Goal: Task Accomplishment & Management: Complete application form

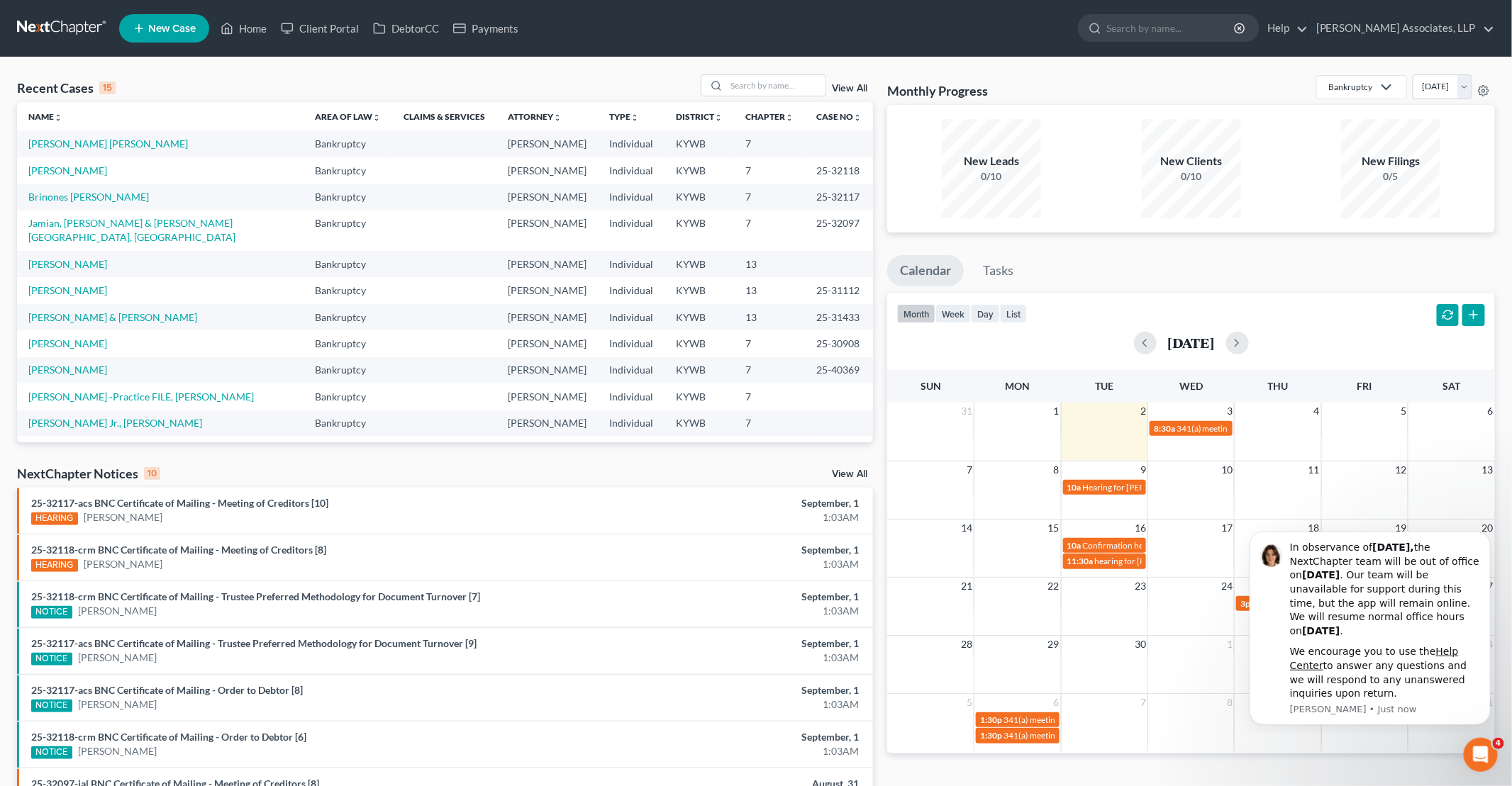
click at [170, 34] on span "New Case" at bounding box center [172, 28] width 48 height 11
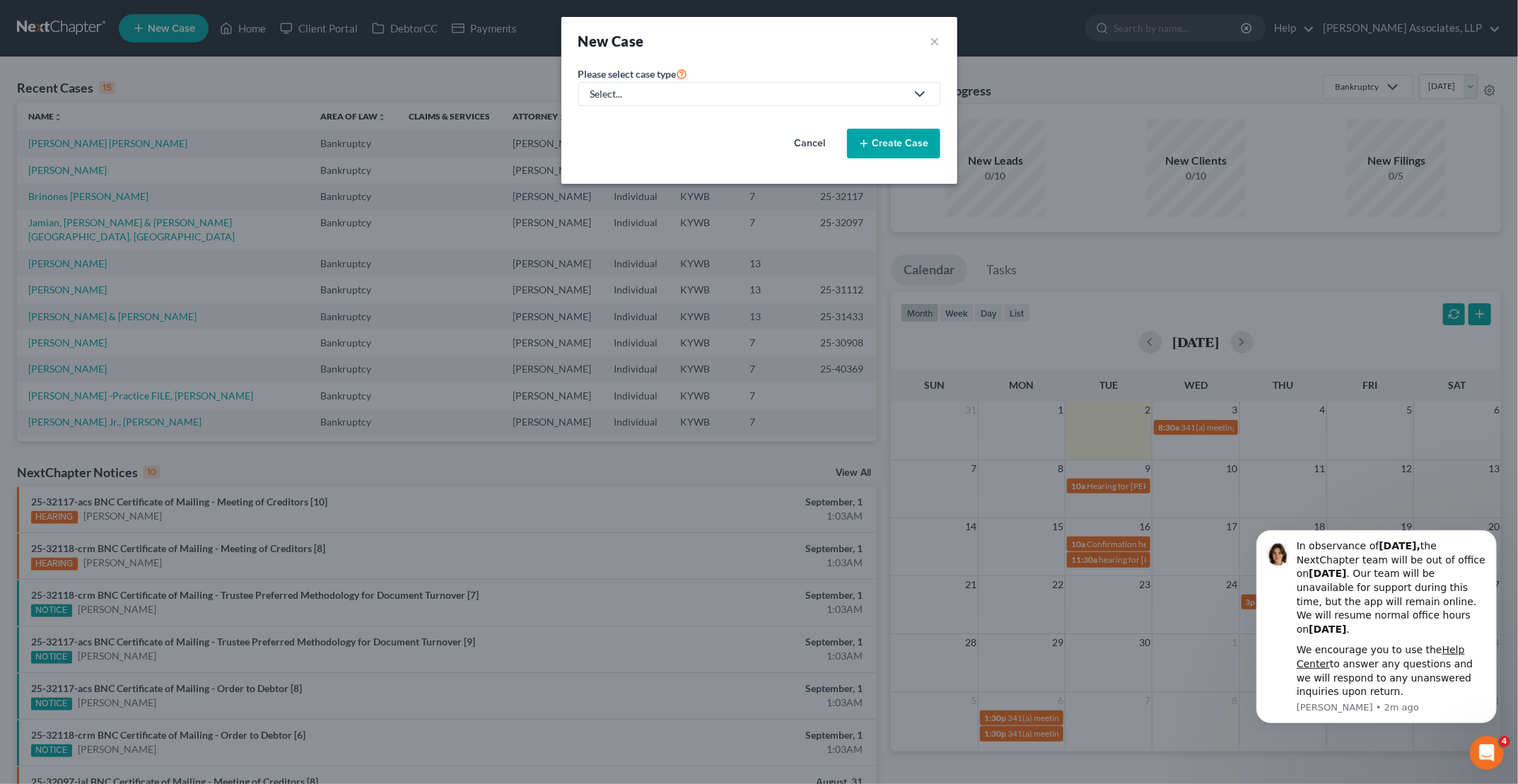
click at [667, 86] on link "Select..." at bounding box center [759, 94] width 362 height 24
click at [663, 122] on div "Bankruptcy" at bounding box center [659, 121] width 134 height 14
select select "33"
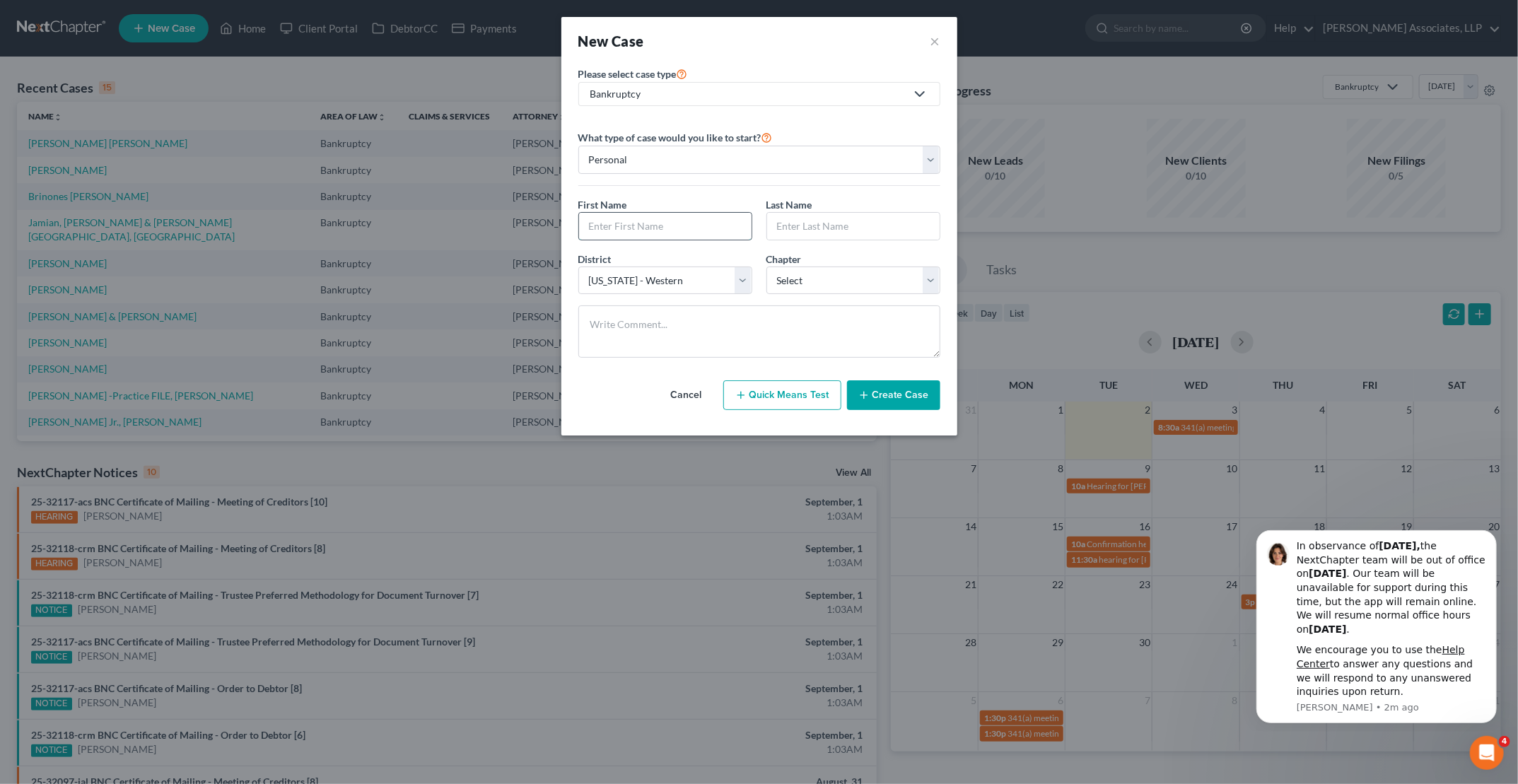
click at [700, 231] on input "text" at bounding box center [665, 226] width 173 height 27
type input "[PERSON_NAME]"
select select "0"
click at [669, 276] on select "Select [US_STATE] - [GEOGRAPHIC_DATA] [US_STATE] - [GEOGRAPHIC_DATA][US_STATE] …" at bounding box center [665, 281] width 174 height 28
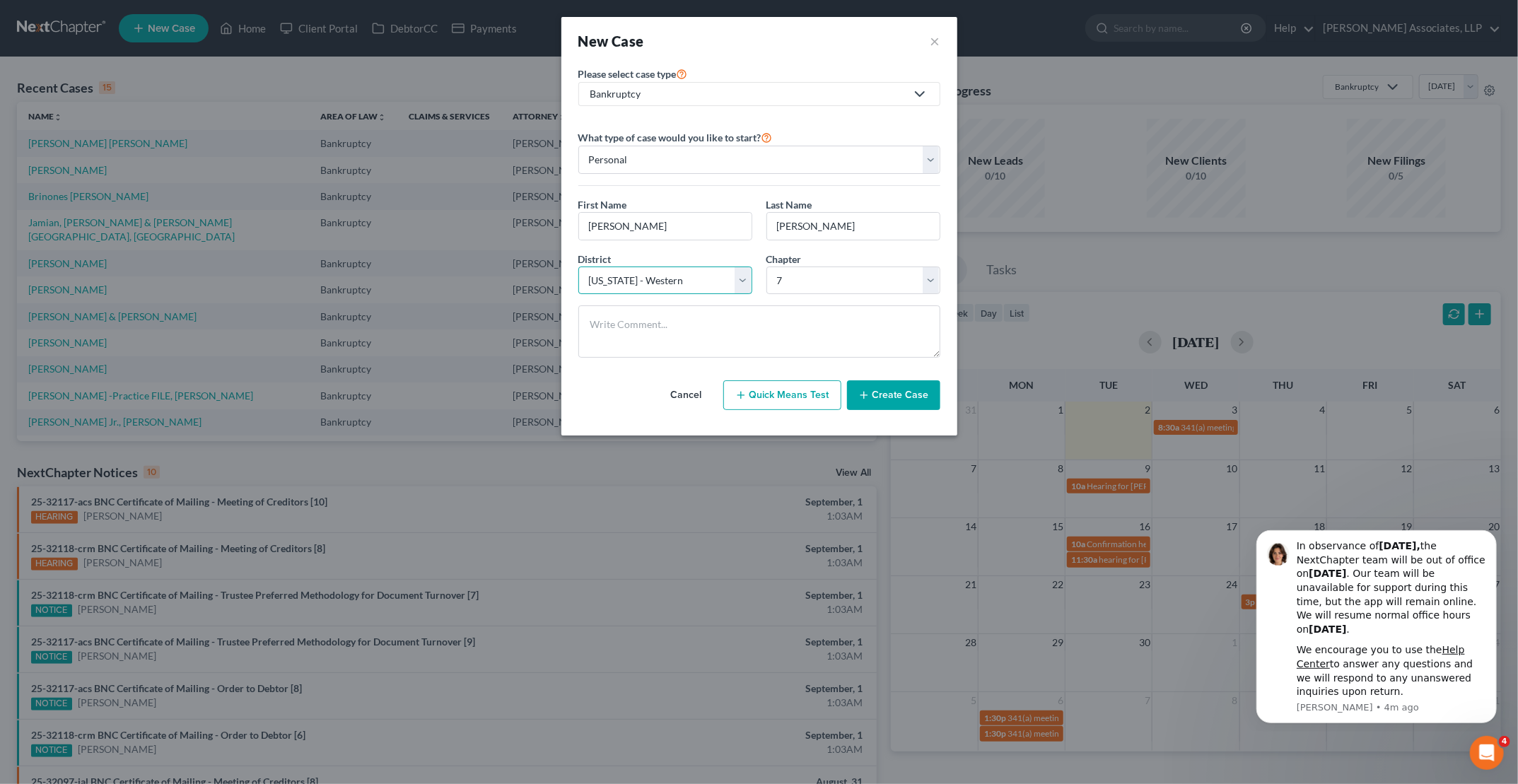
select select "32"
click at [579, 267] on select "Select [US_STATE] - [GEOGRAPHIC_DATA] [US_STATE] - [GEOGRAPHIC_DATA][US_STATE] …" at bounding box center [665, 281] width 174 height 28
click at [668, 344] on textarea at bounding box center [759, 332] width 362 height 52
type textarea "Frankfort Division, [GEOGRAPHIC_DATA]"
click at [891, 401] on button "Create Case" at bounding box center [893, 395] width 93 height 30
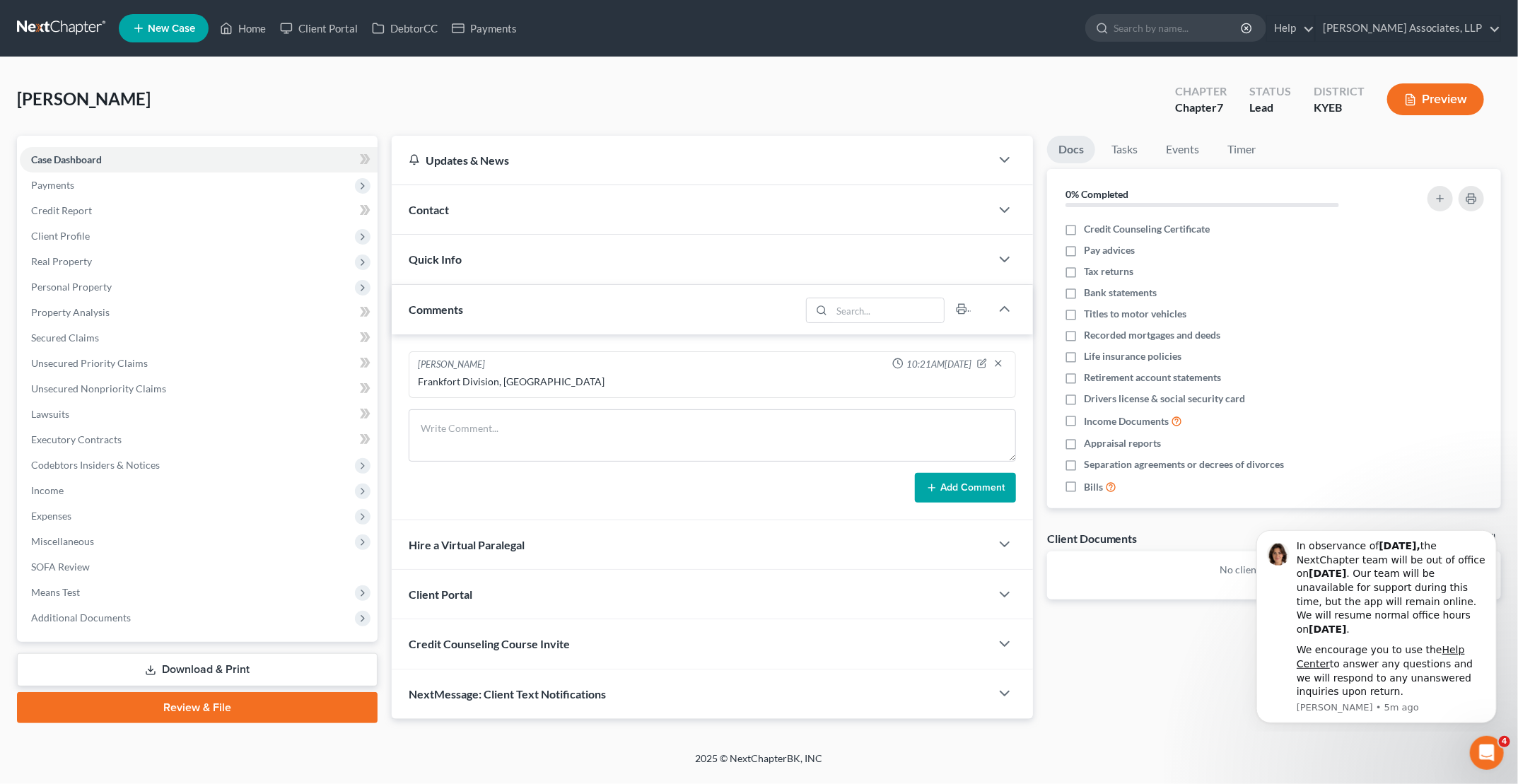
drag, startPoint x: 453, startPoint y: 206, endPoint x: 463, endPoint y: 209, distance: 10.4
click at [453, 206] on div "Contact" at bounding box center [692, 209] width 599 height 49
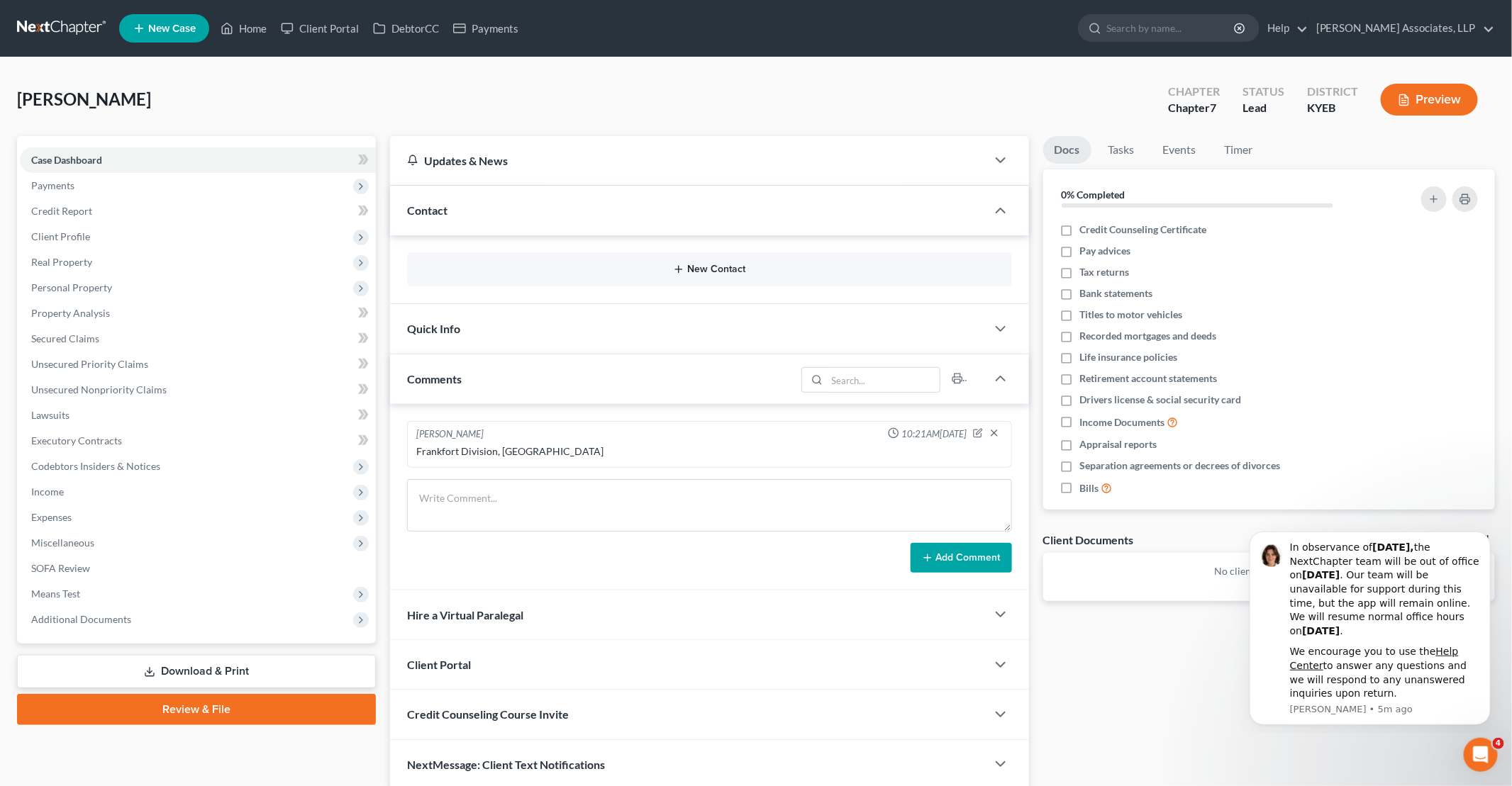
click at [554, 266] on button "New Contact" at bounding box center [709, 270] width 582 height 12
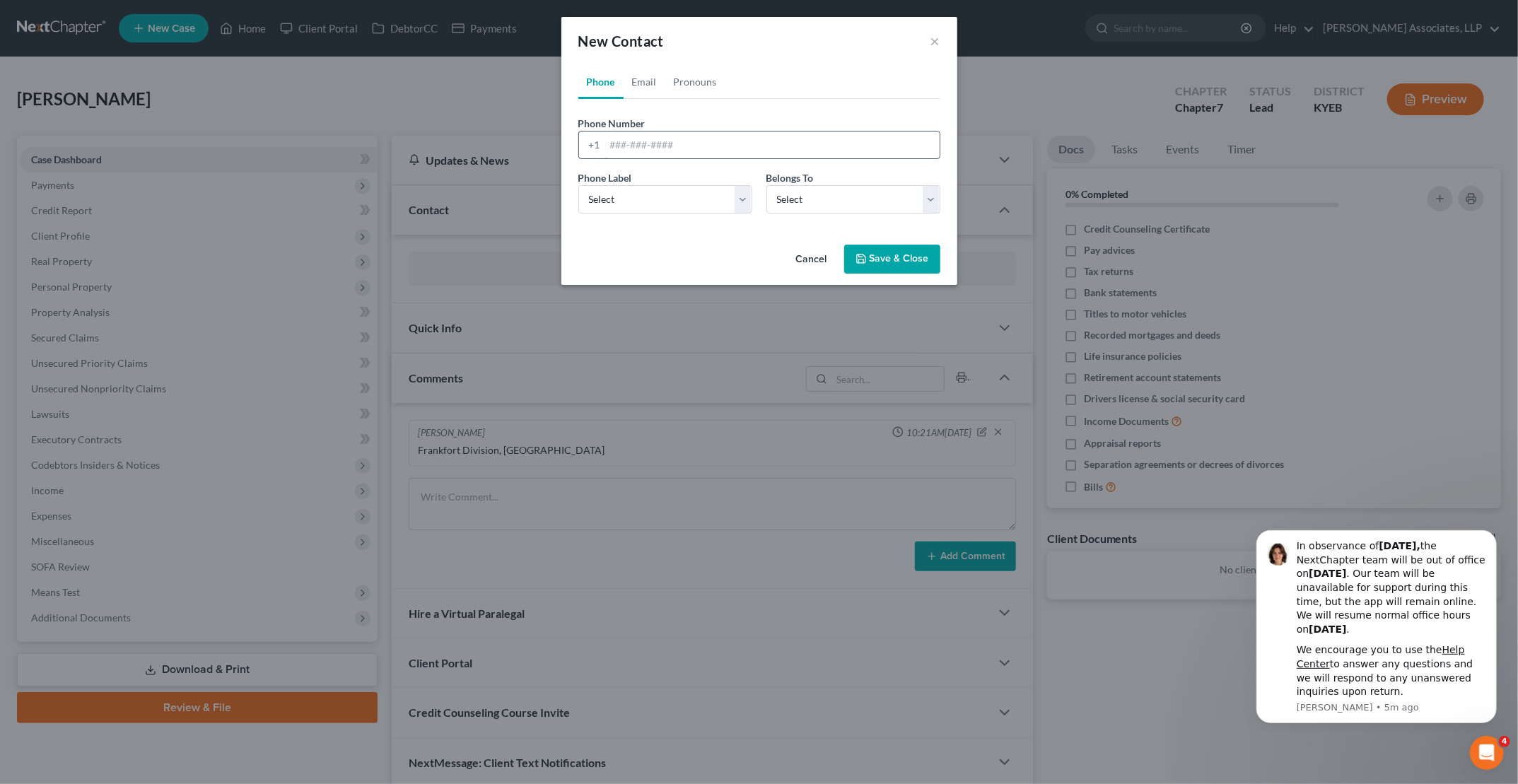
click at [654, 150] on input "tel" at bounding box center [772, 144] width 334 height 27
click at [648, 84] on link "Email" at bounding box center [644, 82] width 42 height 34
click at [646, 144] on input "email" at bounding box center [772, 144] width 334 height 27
type input "[EMAIL_ADDRESS][DOMAIN_NAME]"
select select "0"
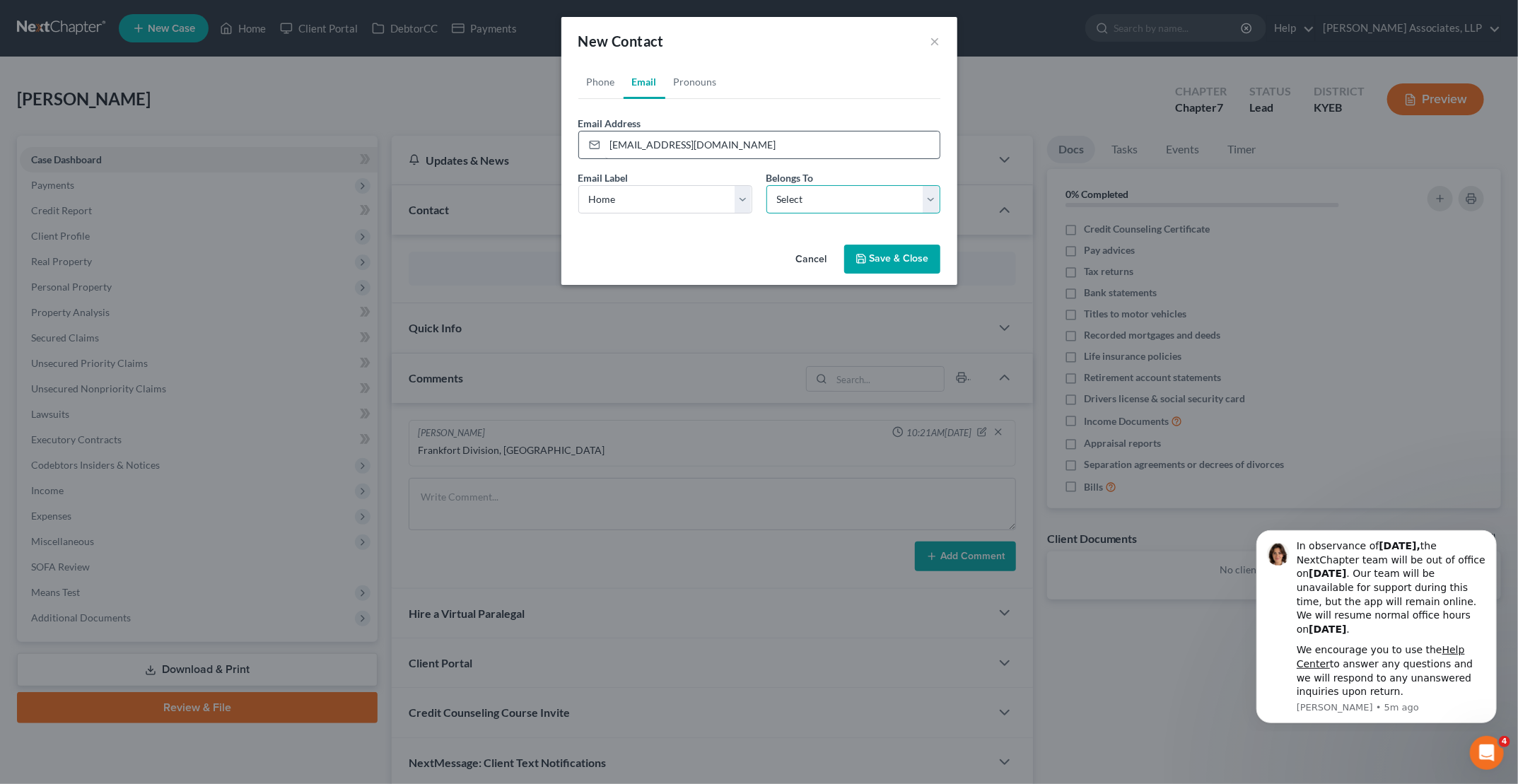
select select "0"
click at [700, 85] on link "Pronouns" at bounding box center [695, 82] width 60 height 34
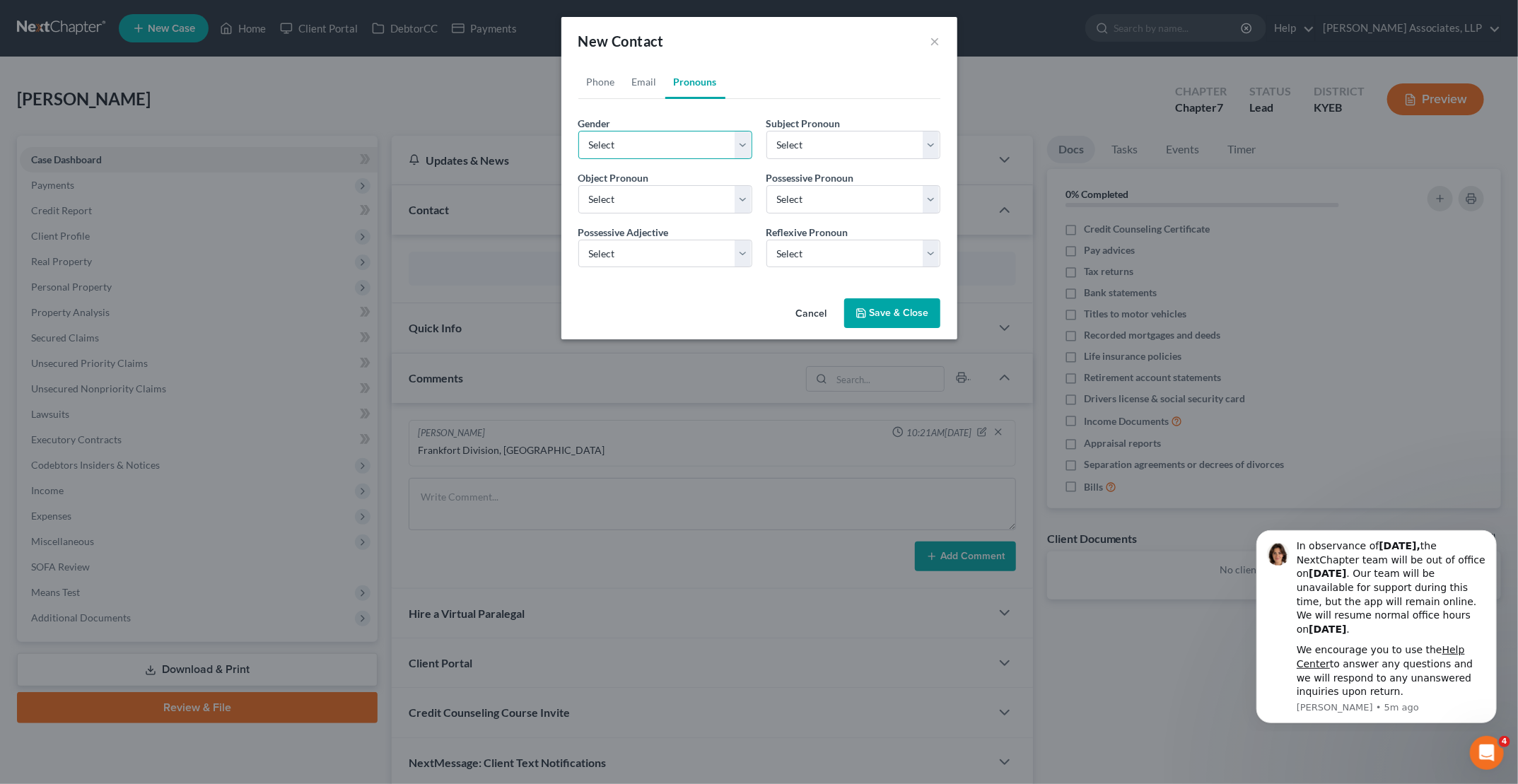
click at [662, 152] on select "Select [DEMOGRAPHIC_DATA] [DEMOGRAPHIC_DATA] [DEMOGRAPHIC_DATA] More Than One P…" at bounding box center [665, 144] width 174 height 28
select select "0"
click at [579, 130] on select "Select [DEMOGRAPHIC_DATA] [DEMOGRAPHIC_DATA] [DEMOGRAPHIC_DATA] More Than One P…" at bounding box center [665, 144] width 174 height 28
select select "0"
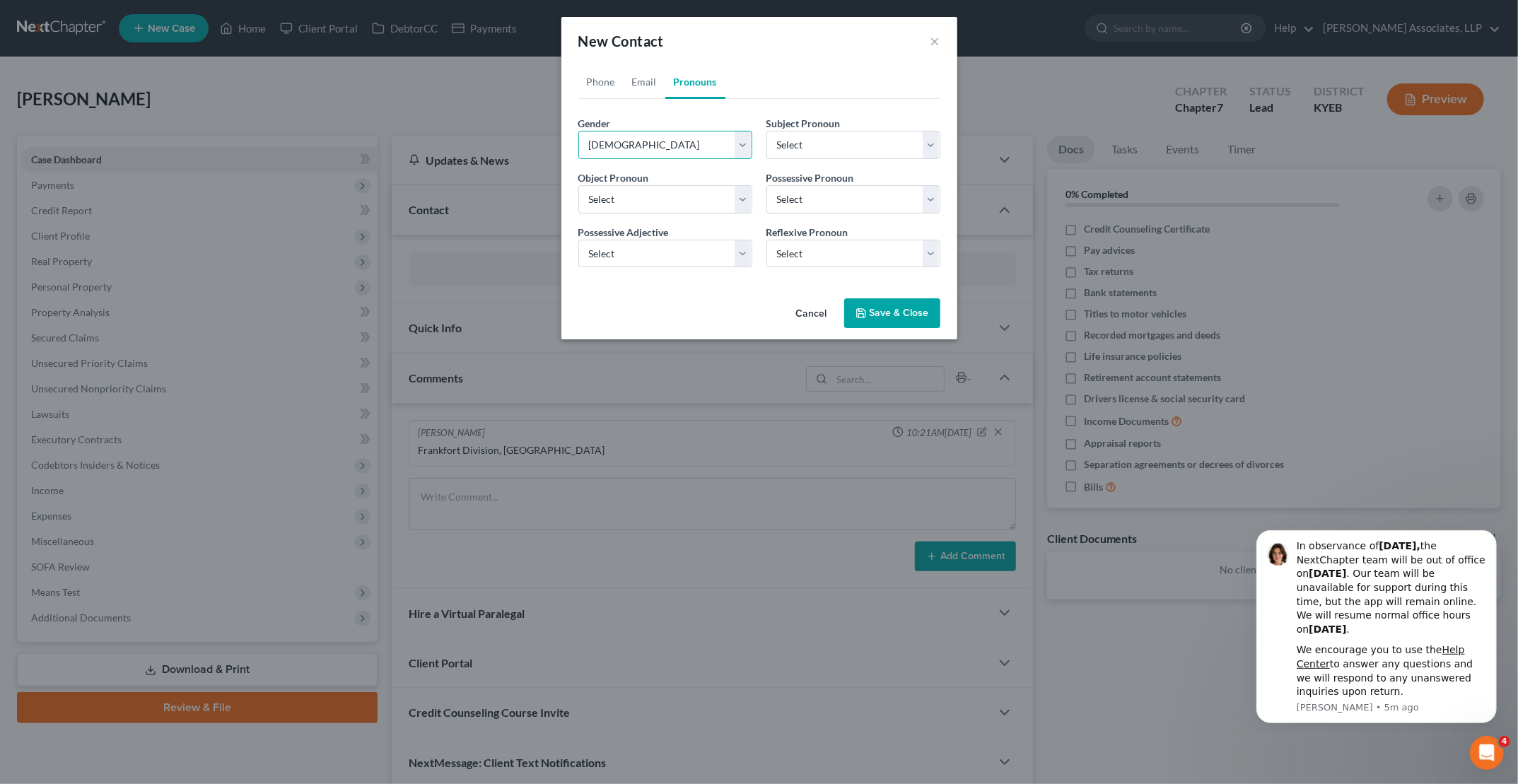
select select "0"
click at [889, 310] on button "Save & Close" at bounding box center [892, 313] width 96 height 30
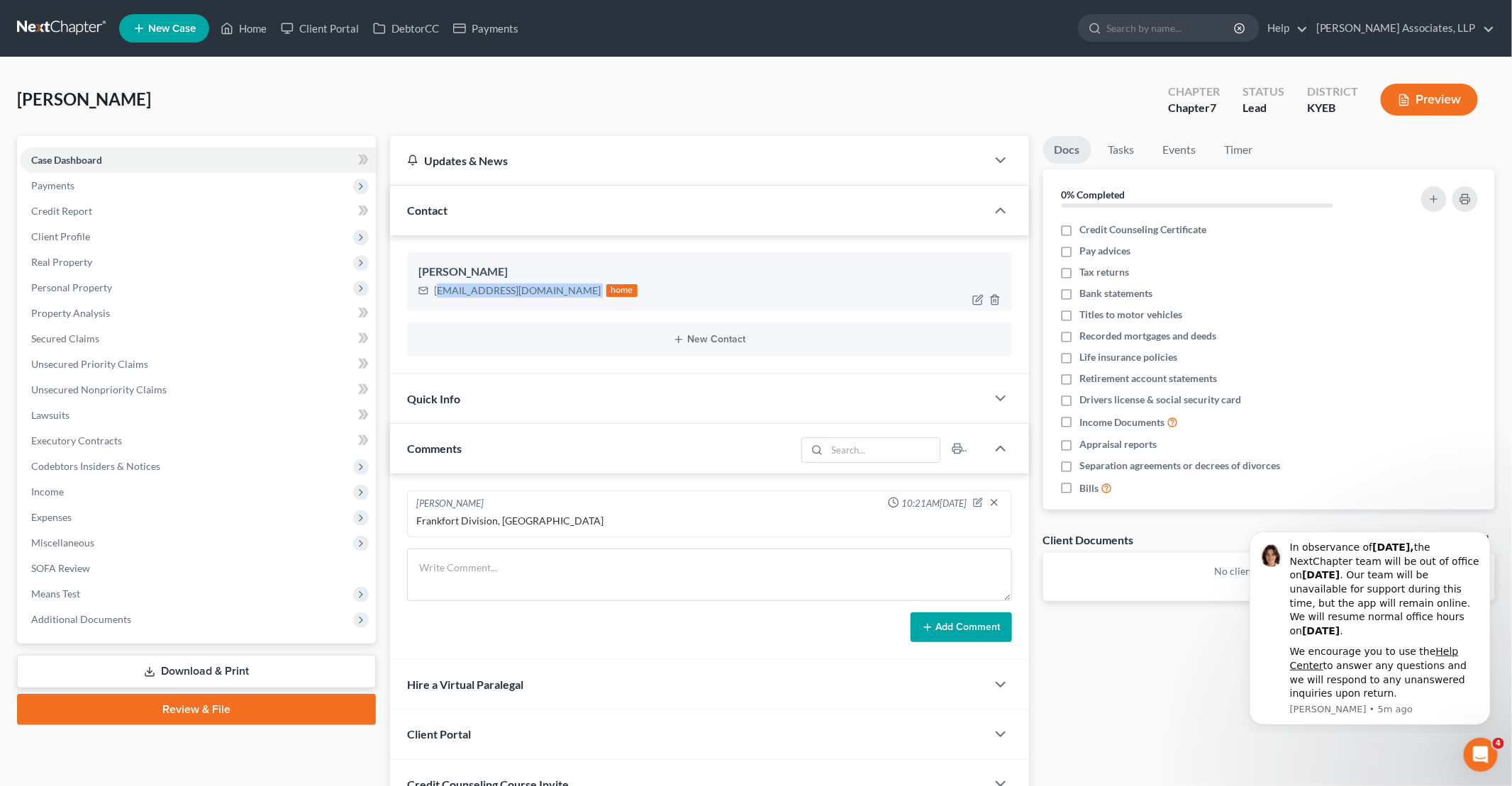
drag, startPoint x: 436, startPoint y: 289, endPoint x: 554, endPoint y: 297, distance: 118.3
click at [555, 297] on div "[EMAIL_ADDRESS][DOMAIN_NAME] home" at bounding box center [528, 290] width 219 height 18
drag, startPoint x: 554, startPoint y: 297, endPoint x: 545, endPoint y: 291, distance: 10.8
click at [545, 291] on div "[EMAIL_ADDRESS][DOMAIN_NAME]" at bounding box center [517, 290] width 167 height 14
click at [458, 302] on div "[PERSON_NAME] [EMAIL_ADDRESS][DOMAIN_NAME] home" at bounding box center [710, 281] width 605 height 58
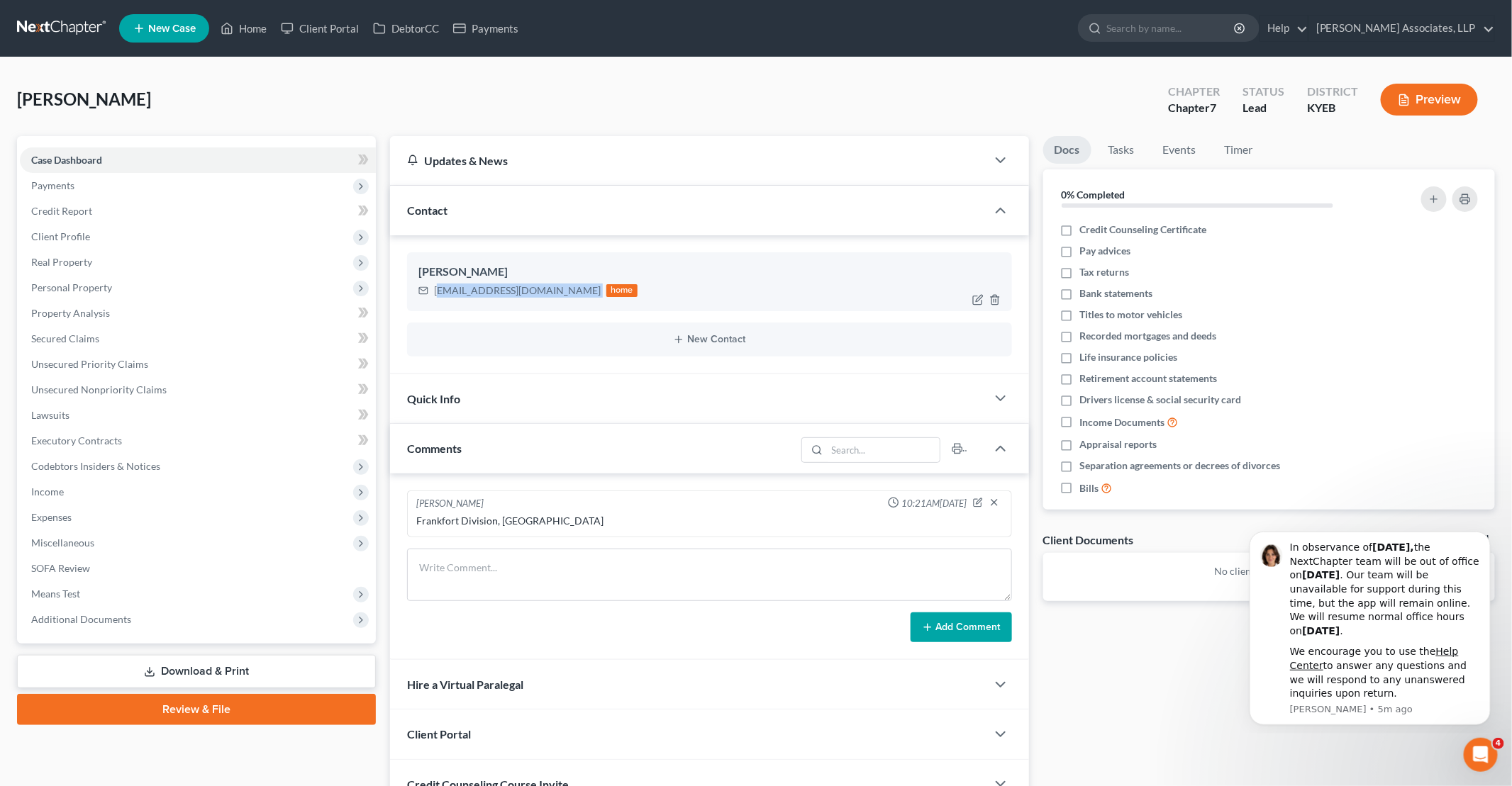
click at [493, 283] on div "[EMAIL_ADDRESS][DOMAIN_NAME]" at bounding box center [517, 290] width 167 height 14
click at [551, 264] on div "[PERSON_NAME]" at bounding box center [709, 272] width 582 height 17
drag, startPoint x: 433, startPoint y: 289, endPoint x: 549, endPoint y: 302, distance: 116.7
click at [549, 302] on div "[PERSON_NAME] [EMAIL_ADDRESS][DOMAIN_NAME] home" at bounding box center [710, 281] width 605 height 58
copy div "[EMAIL_ADDRESS][DOMAIN_NAME]"
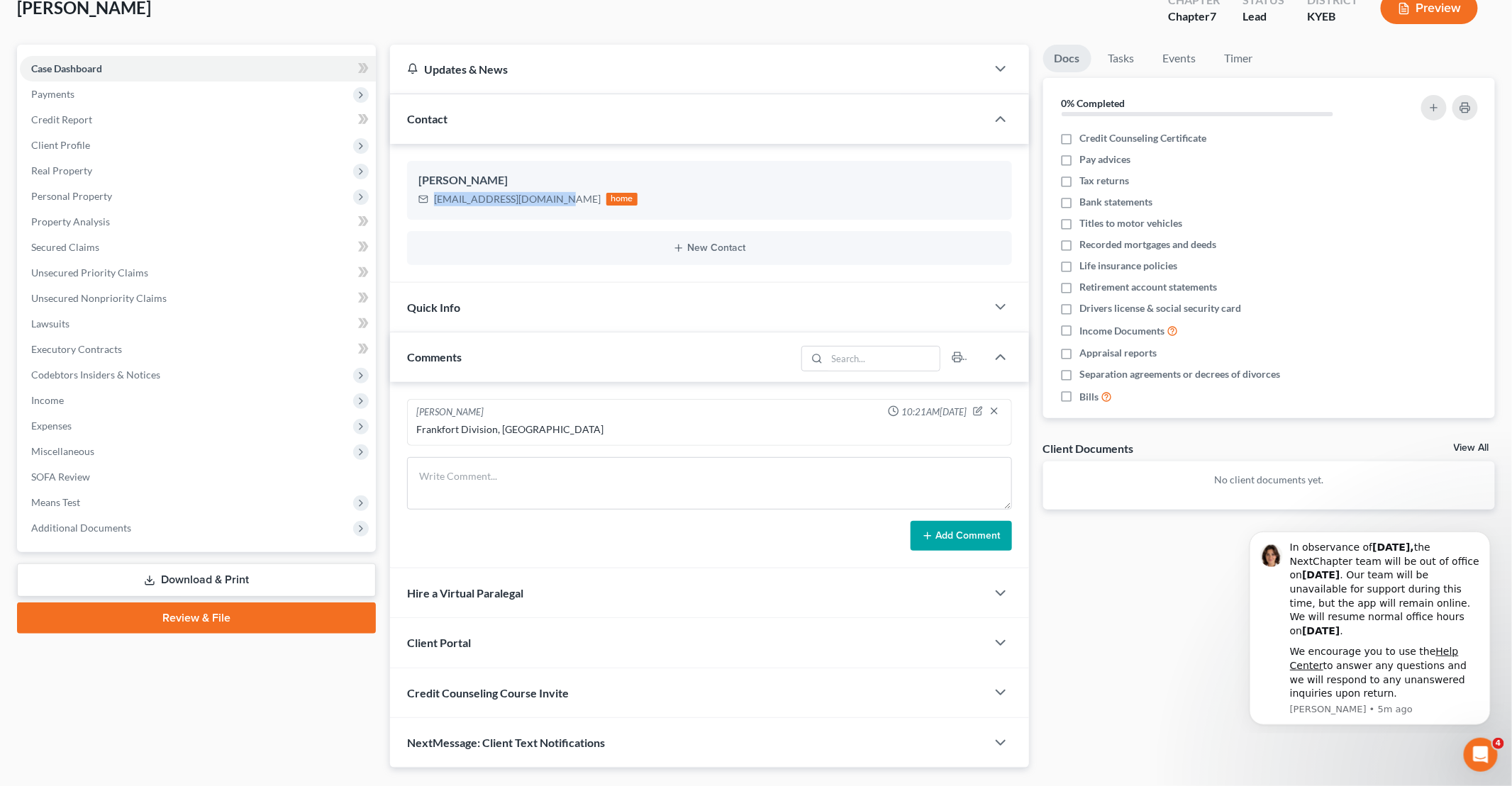
scroll to position [122, 0]
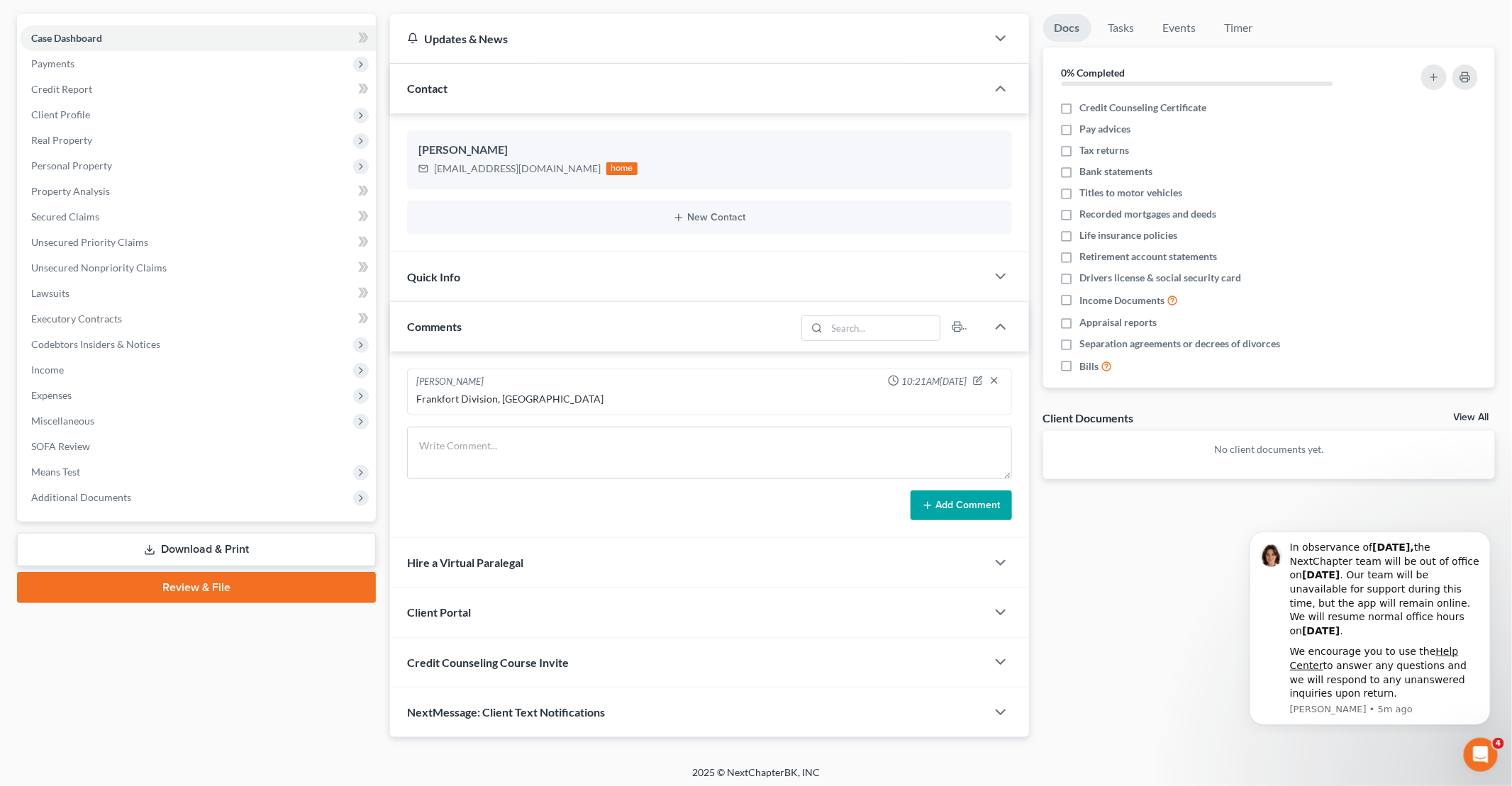
click at [502, 608] on div "Client Portal" at bounding box center [688, 611] width 596 height 49
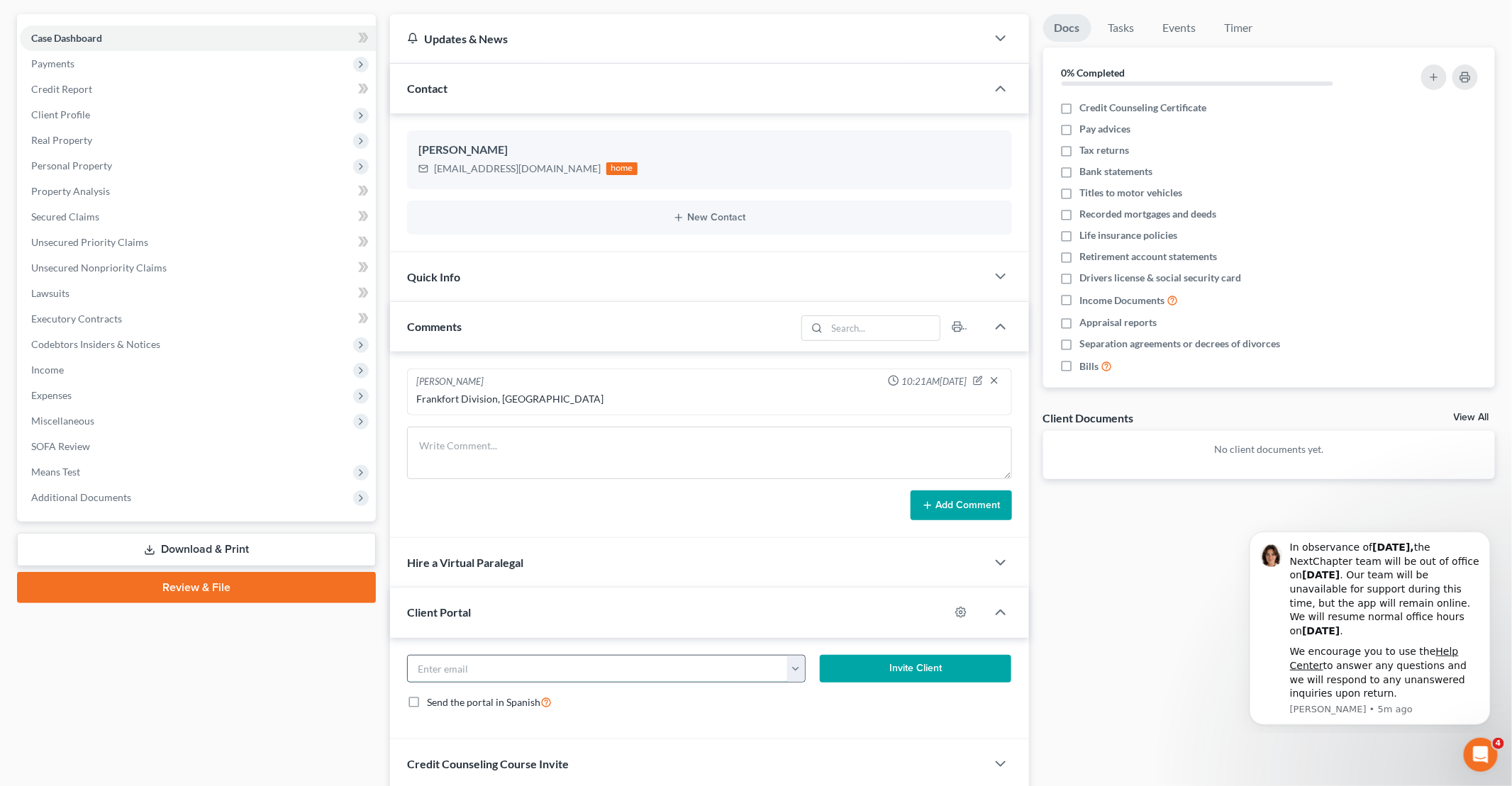
drag, startPoint x: 508, startPoint y: 668, endPoint x: 541, endPoint y: 665, distance: 33.1
click at [510, 668] on input "email" at bounding box center [598, 668] width 380 height 27
paste input "[EMAIL_ADDRESS][DOMAIN_NAME]"
type input "[EMAIL_ADDRESS][DOMAIN_NAME]"
click at [913, 664] on button "Invite Client" at bounding box center [916, 668] width 192 height 28
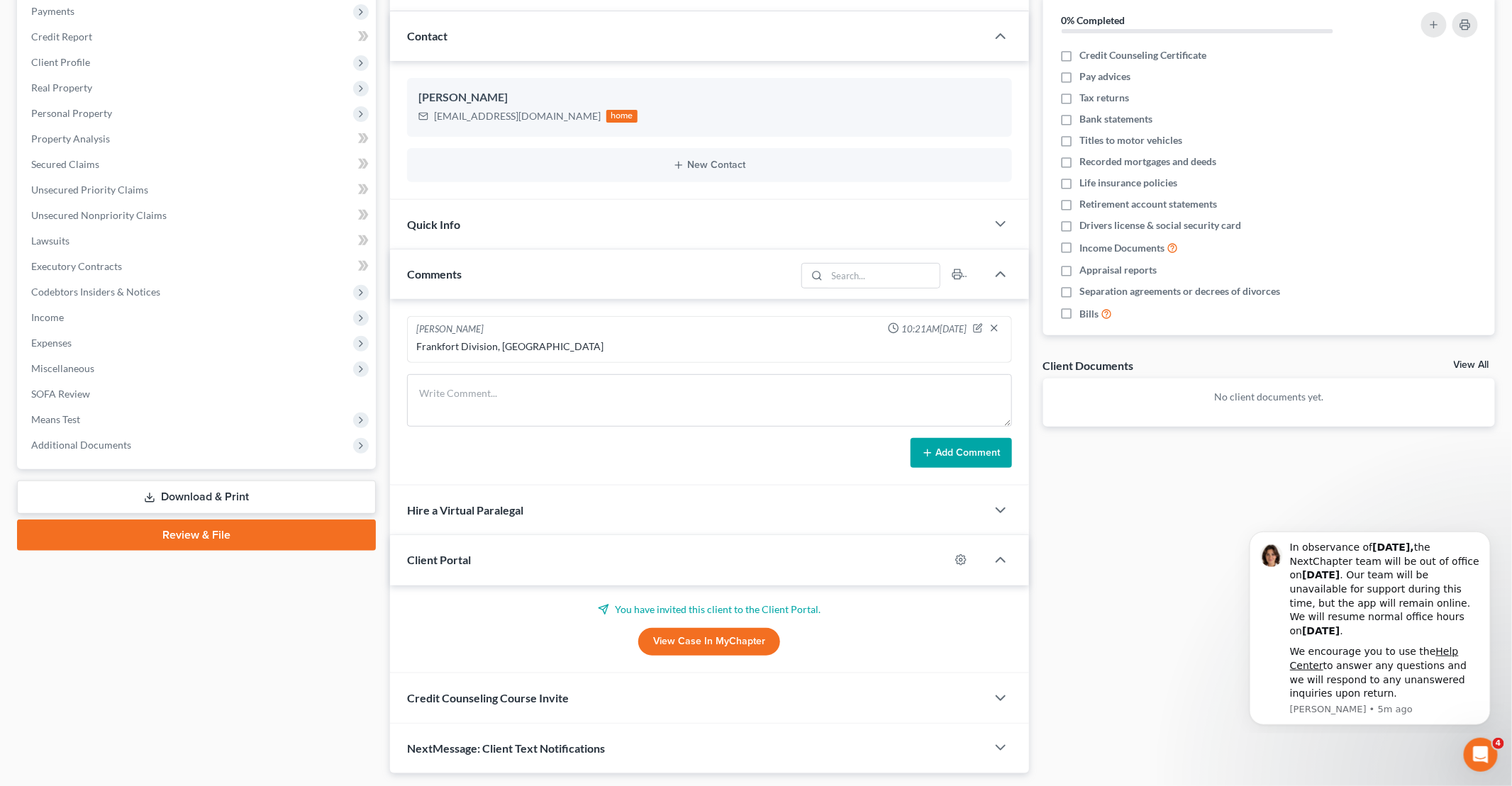
scroll to position [210, 0]
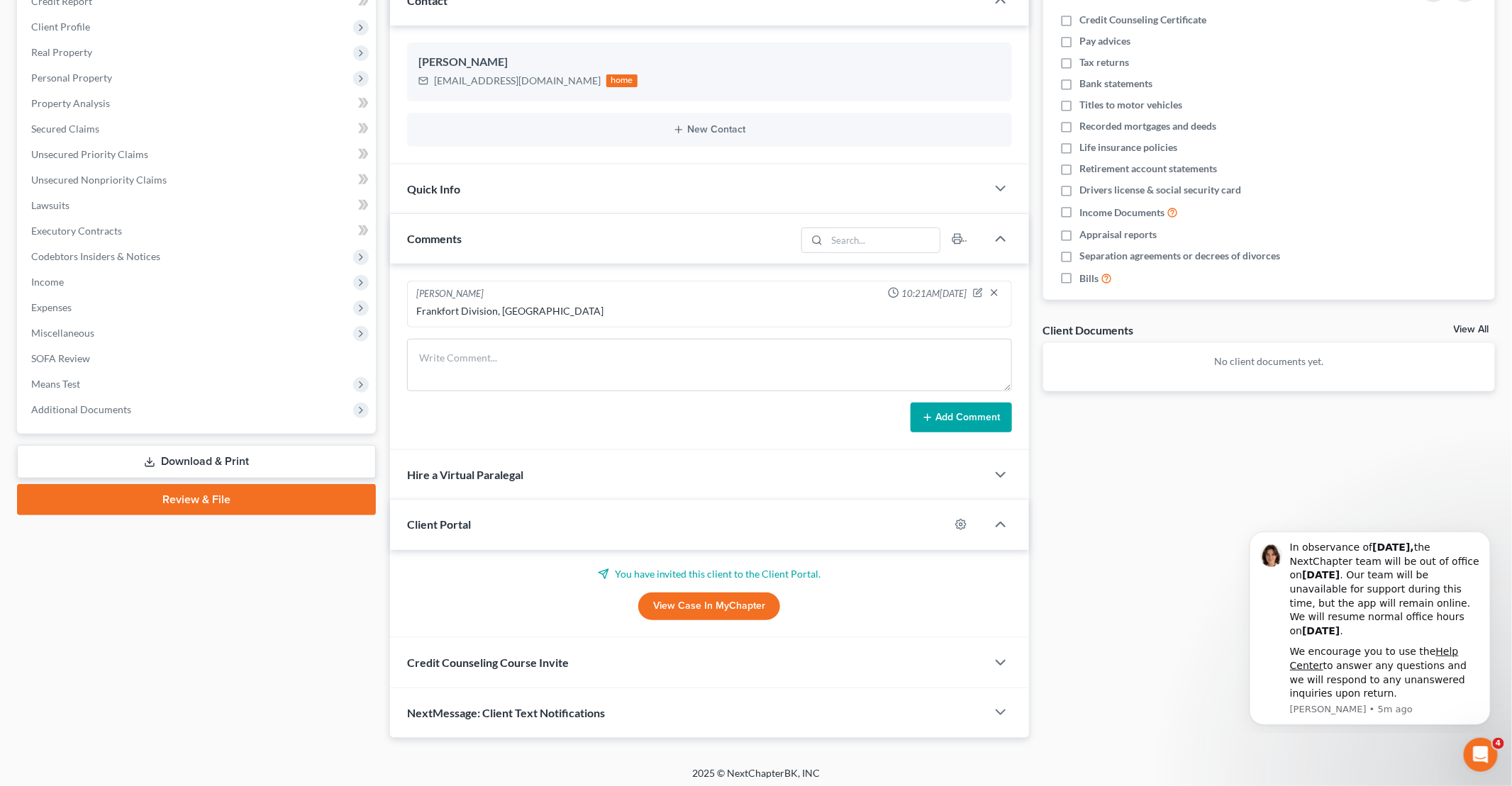
drag, startPoint x: 522, startPoint y: 662, endPoint x: 532, endPoint y: 665, distance: 10.4
click at [523, 664] on span "Credit Counseling Course Invite" at bounding box center [487, 662] width 162 height 13
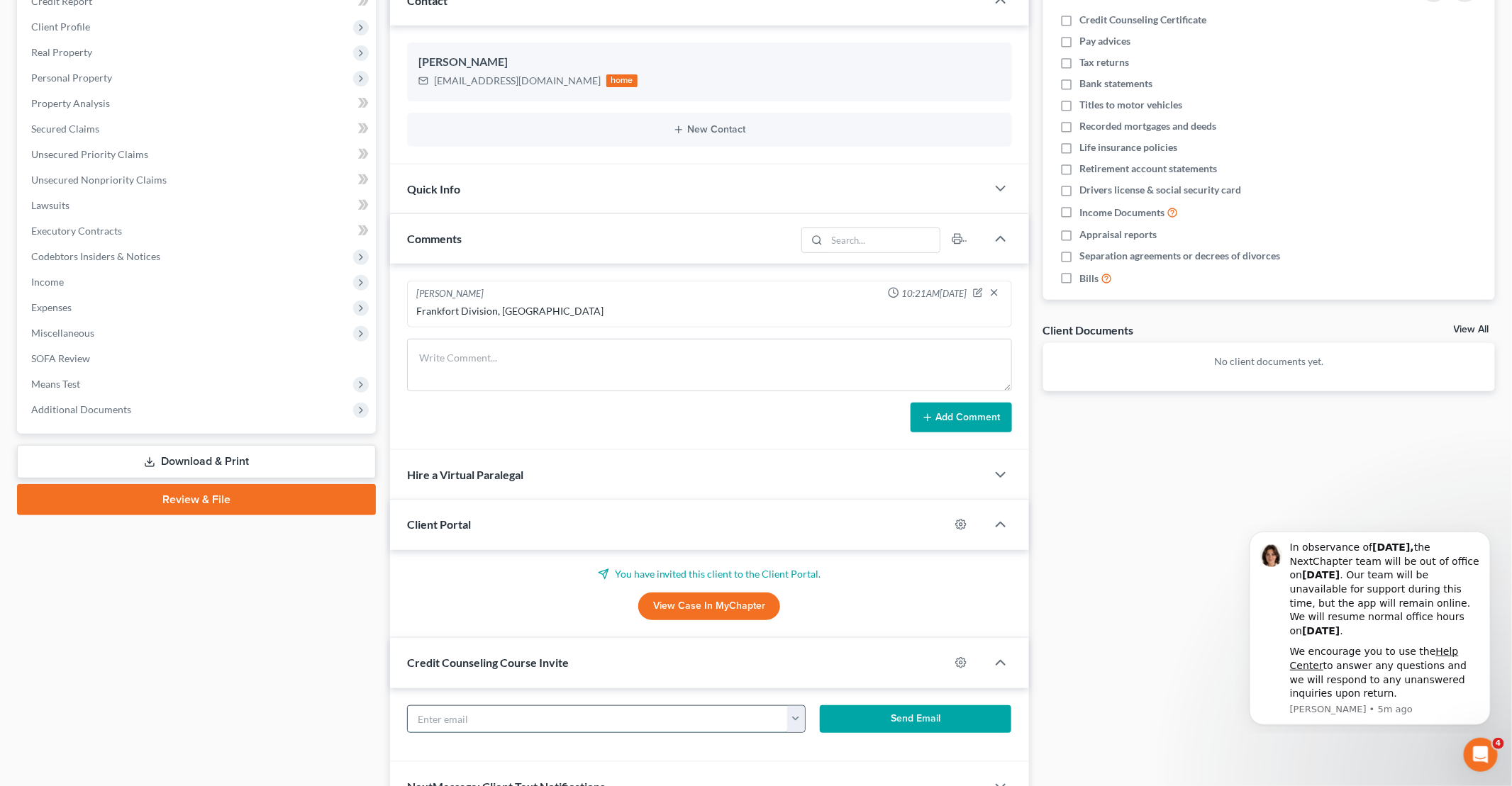
click at [551, 717] on input "text" at bounding box center [598, 719] width 380 height 27
paste input "[EMAIL_ADDRESS][DOMAIN_NAME]"
type input "[EMAIL_ADDRESS][DOMAIN_NAME]"
click at [924, 719] on button "Send Email" at bounding box center [916, 719] width 192 height 28
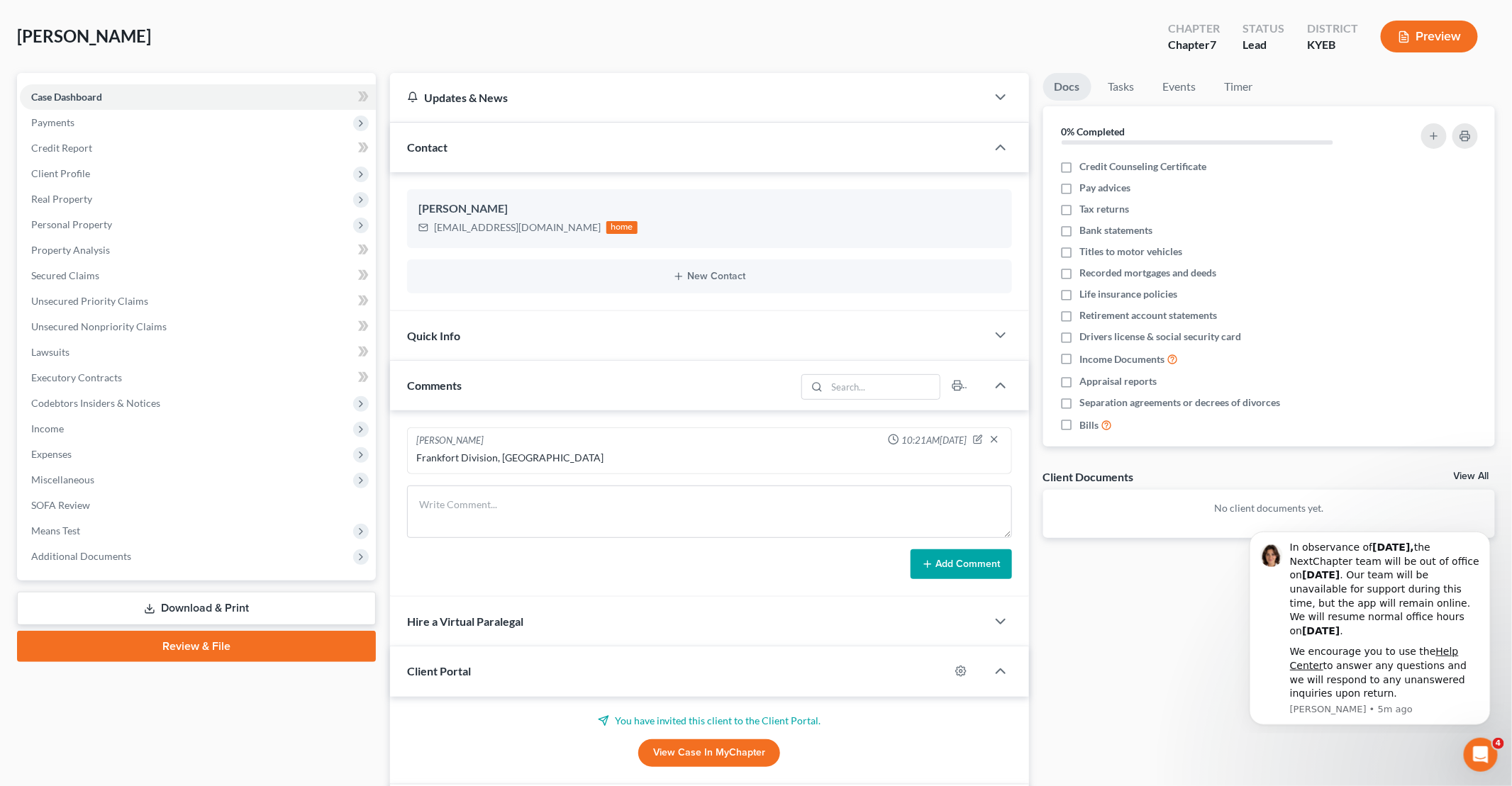
scroll to position [0, 0]
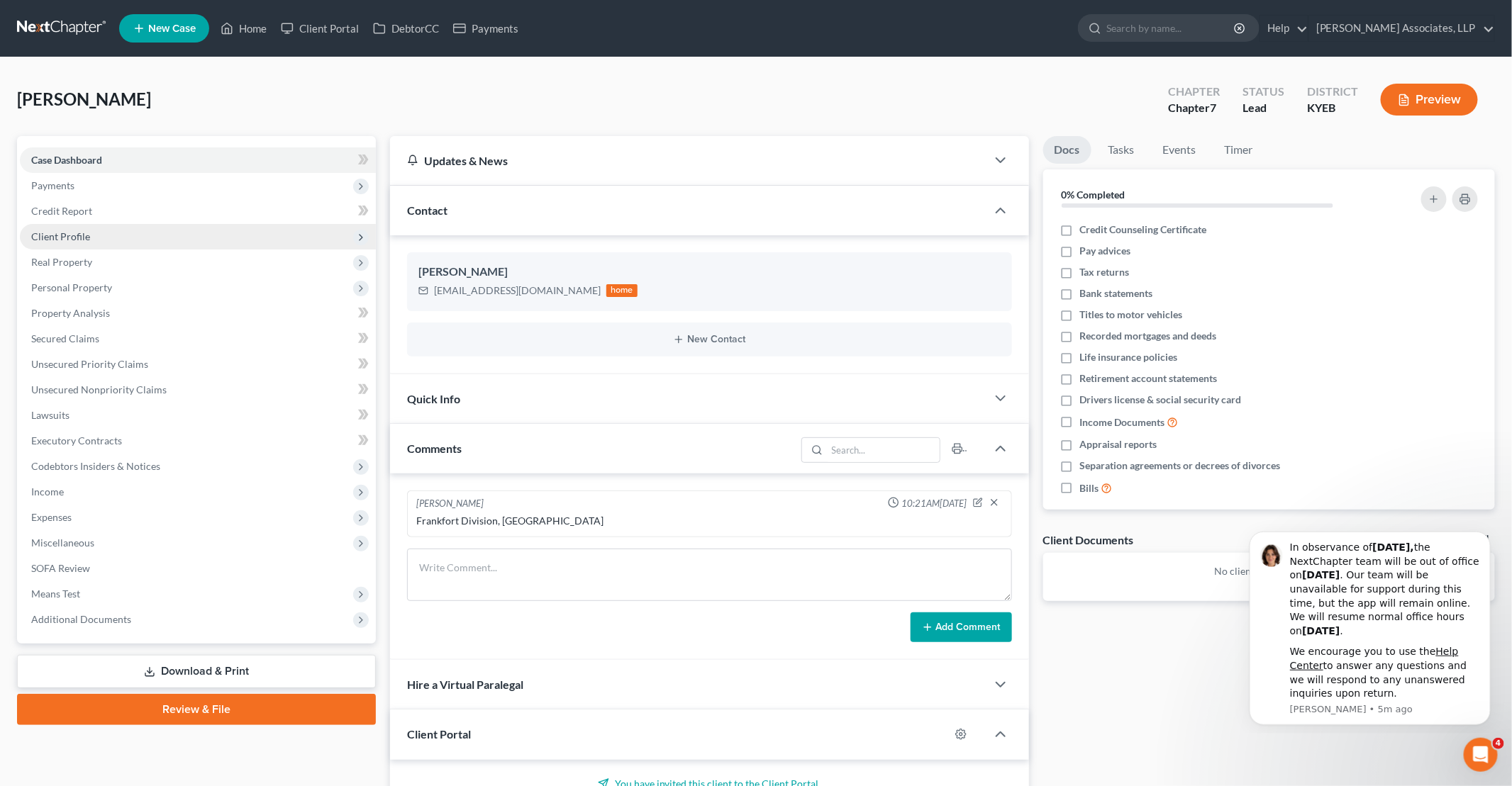
click at [83, 234] on span "Client Profile" at bounding box center [61, 236] width 59 height 12
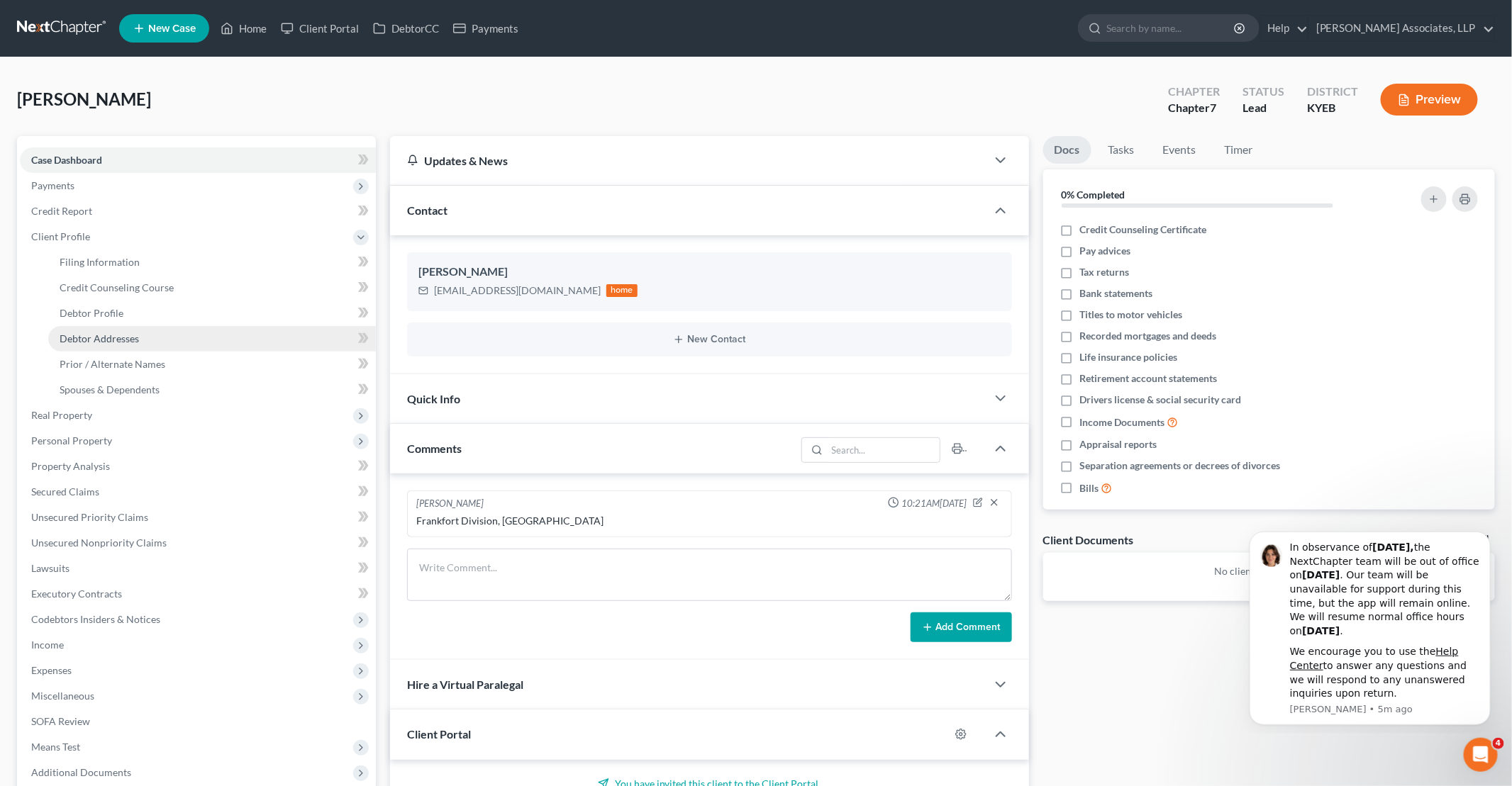
click at [115, 333] on span "Debtor Addresses" at bounding box center [99, 338] width 80 height 12
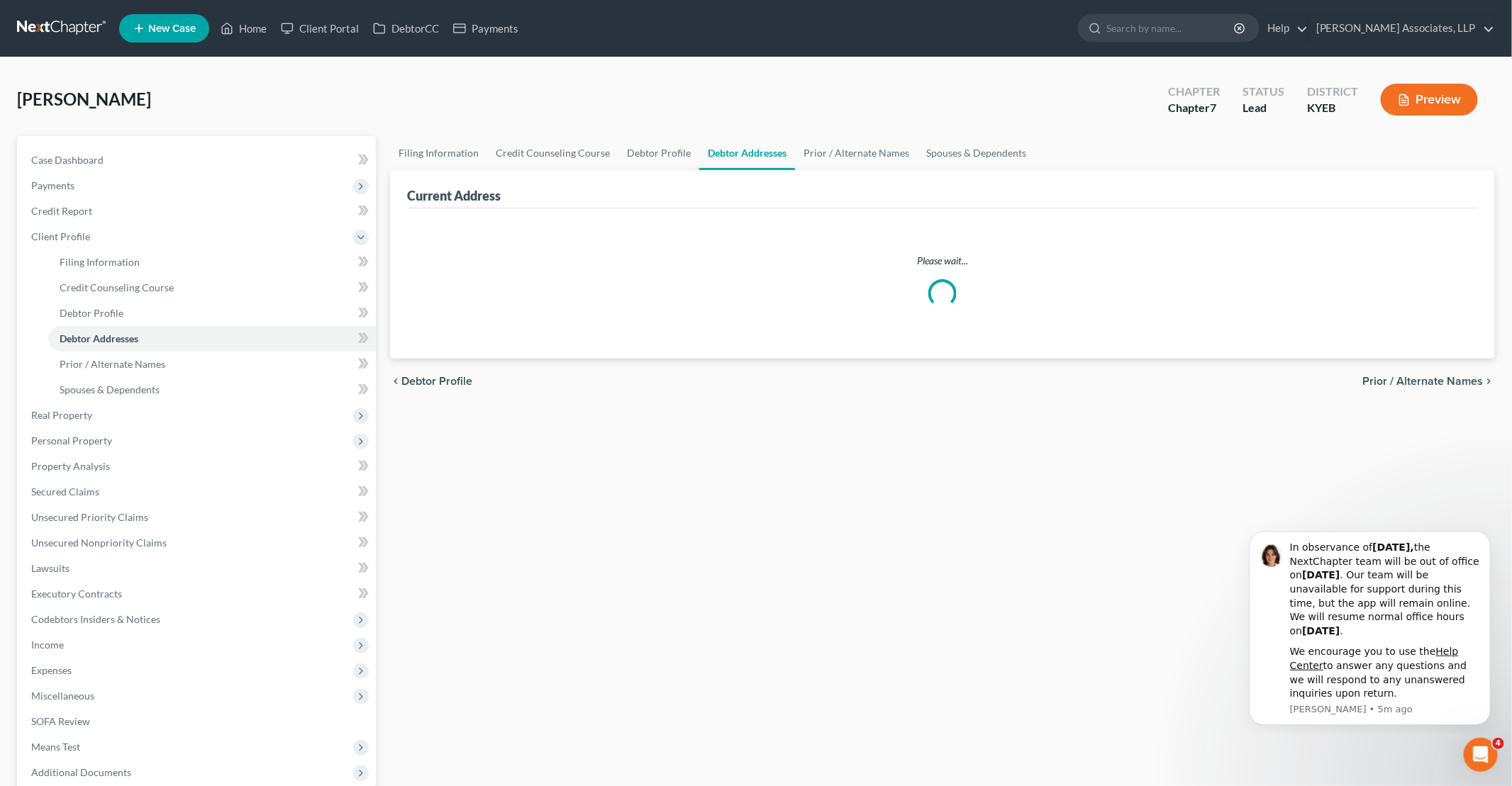
select select "0"
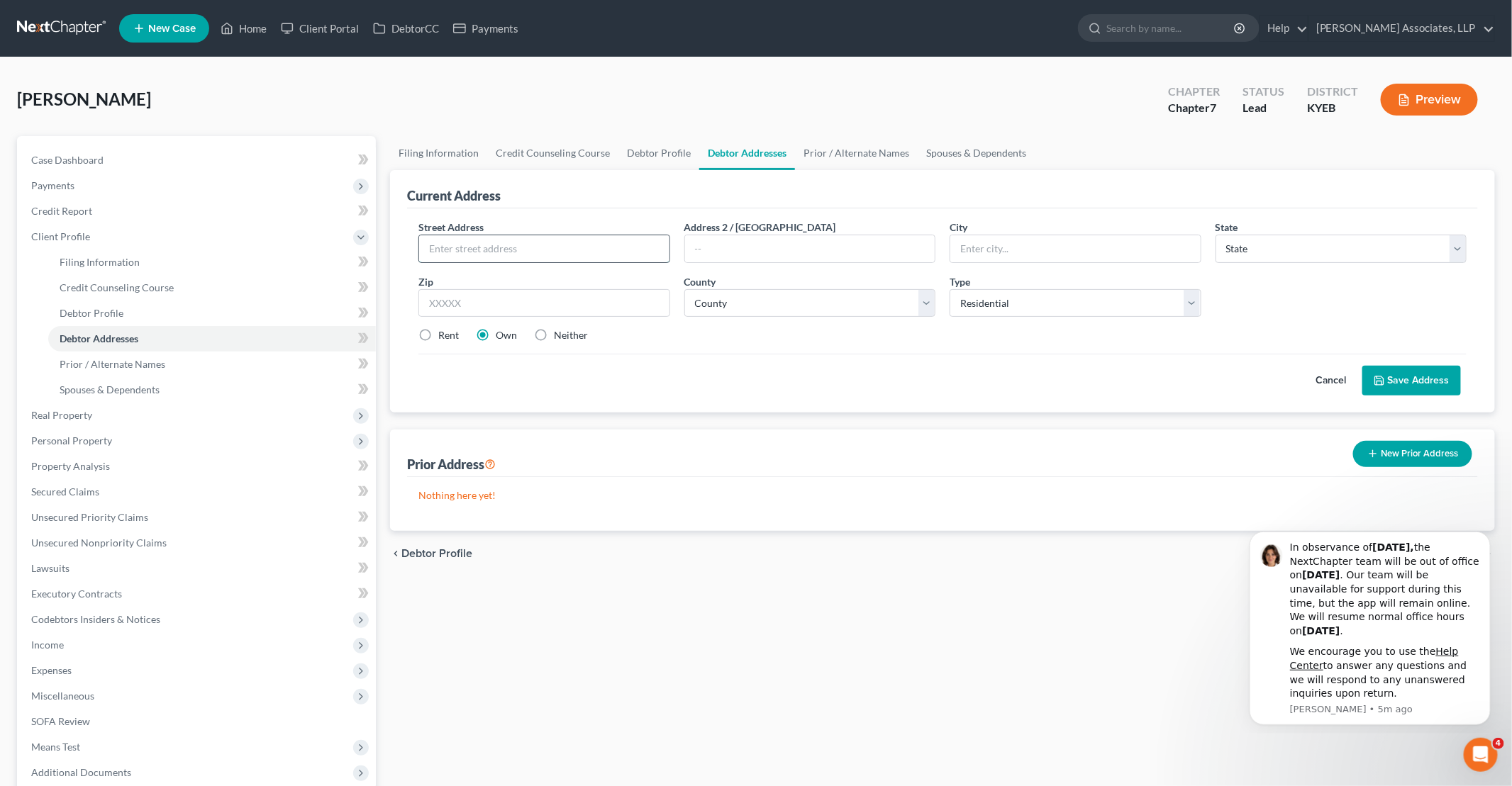
click at [608, 251] on input "text" at bounding box center [544, 248] width 250 height 27
type input "[STREET_ADDRESS][PERSON_NAME]"
type input "Carrolton"
select select "18"
type input "41008"
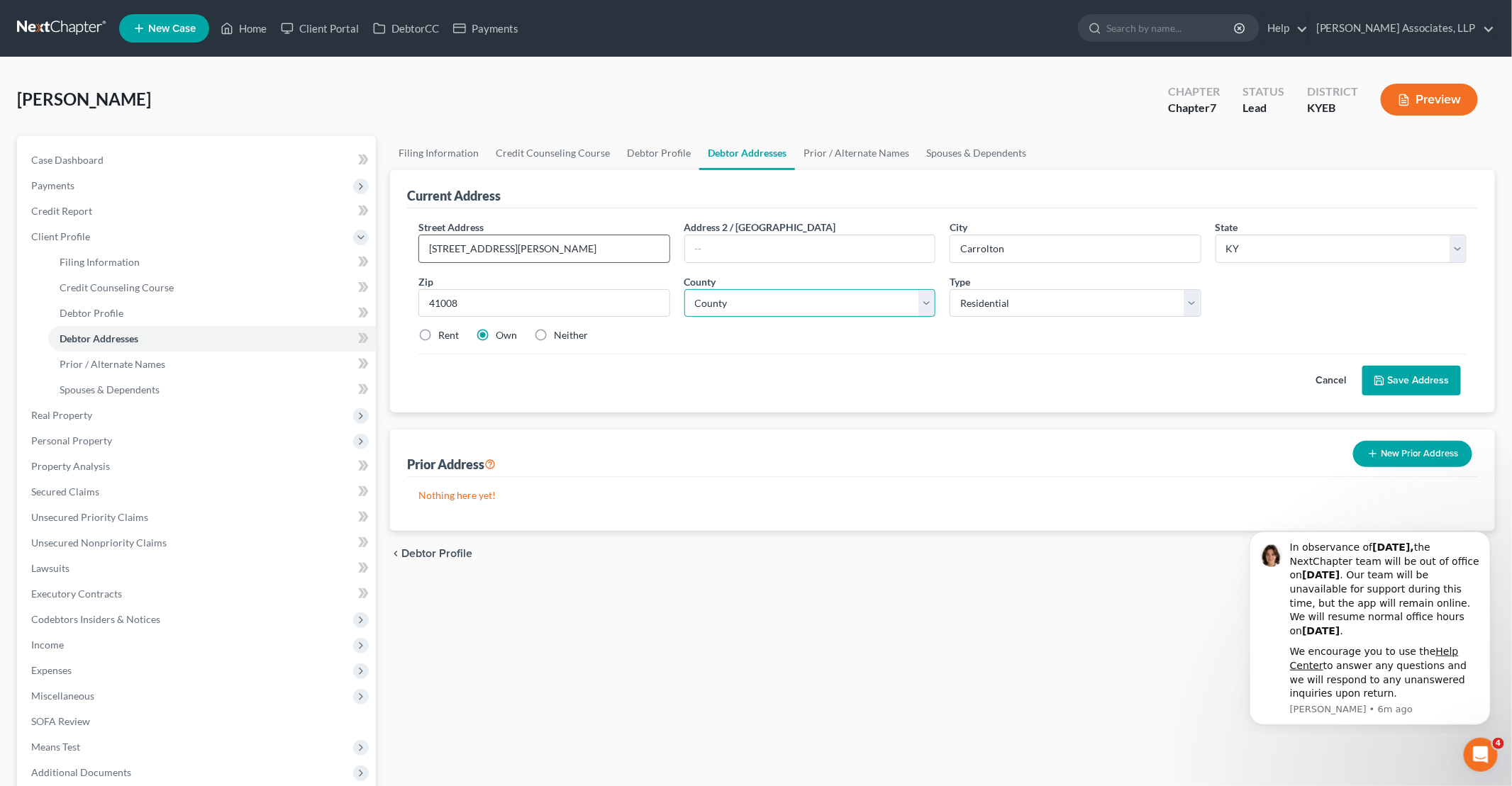
type input "Carrollton"
click at [720, 301] on select "County [GEOGRAPHIC_DATA] [GEOGRAPHIC_DATA] [GEOGRAPHIC_DATA] [GEOGRAPHIC_DATA] …" at bounding box center [810, 303] width 251 height 28
select select "20"
click at [684, 289] on select "County [GEOGRAPHIC_DATA] [GEOGRAPHIC_DATA] [GEOGRAPHIC_DATA] [GEOGRAPHIC_DATA] …" at bounding box center [810, 303] width 251 height 28
click at [438, 333] on label "Rent" at bounding box center [449, 335] width 20 height 14
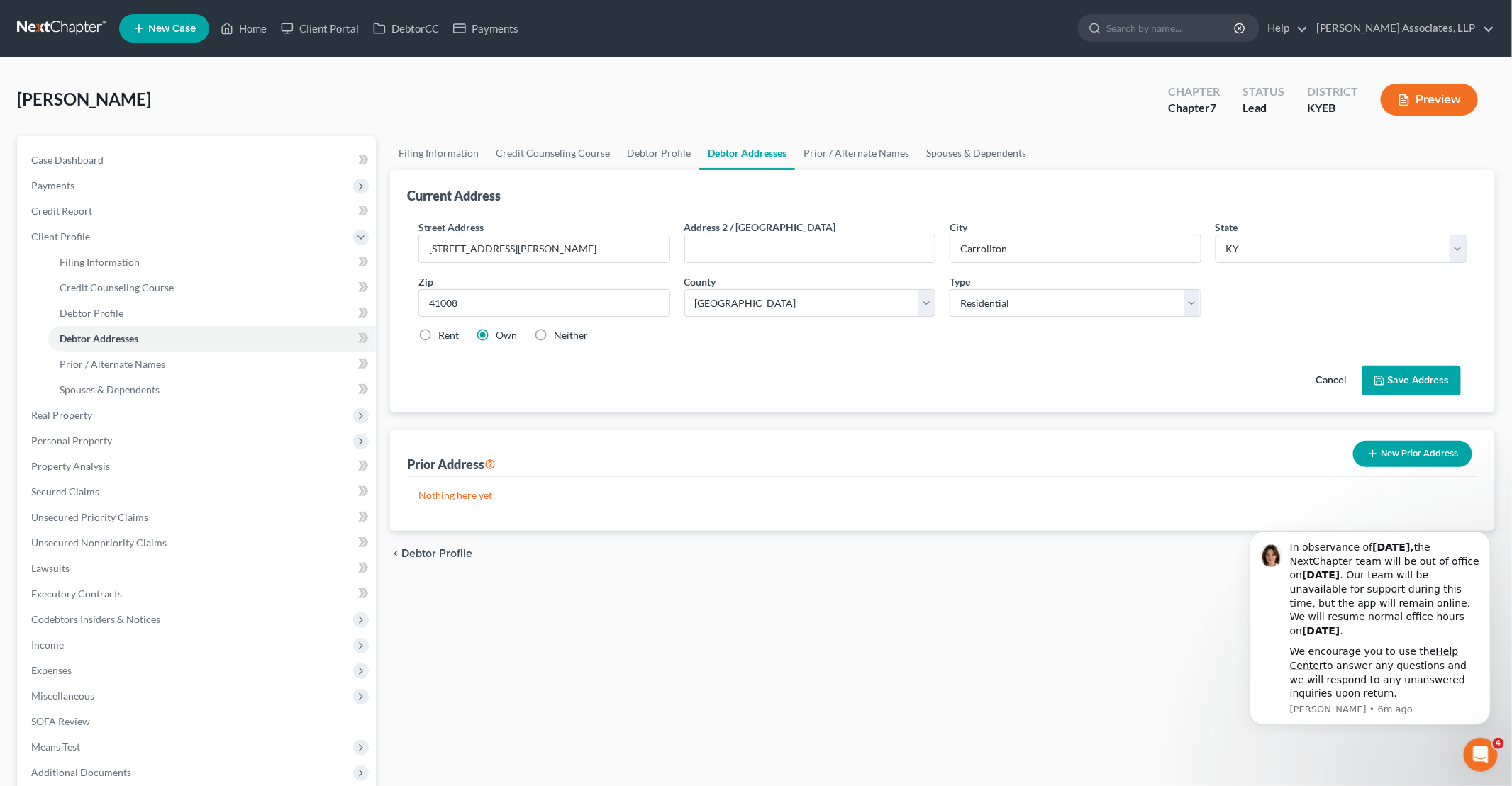
click at [444, 333] on input "Rent" at bounding box center [448, 332] width 10 height 9
radio input "true"
click at [1405, 375] on button "Save Address" at bounding box center [1411, 381] width 99 height 30
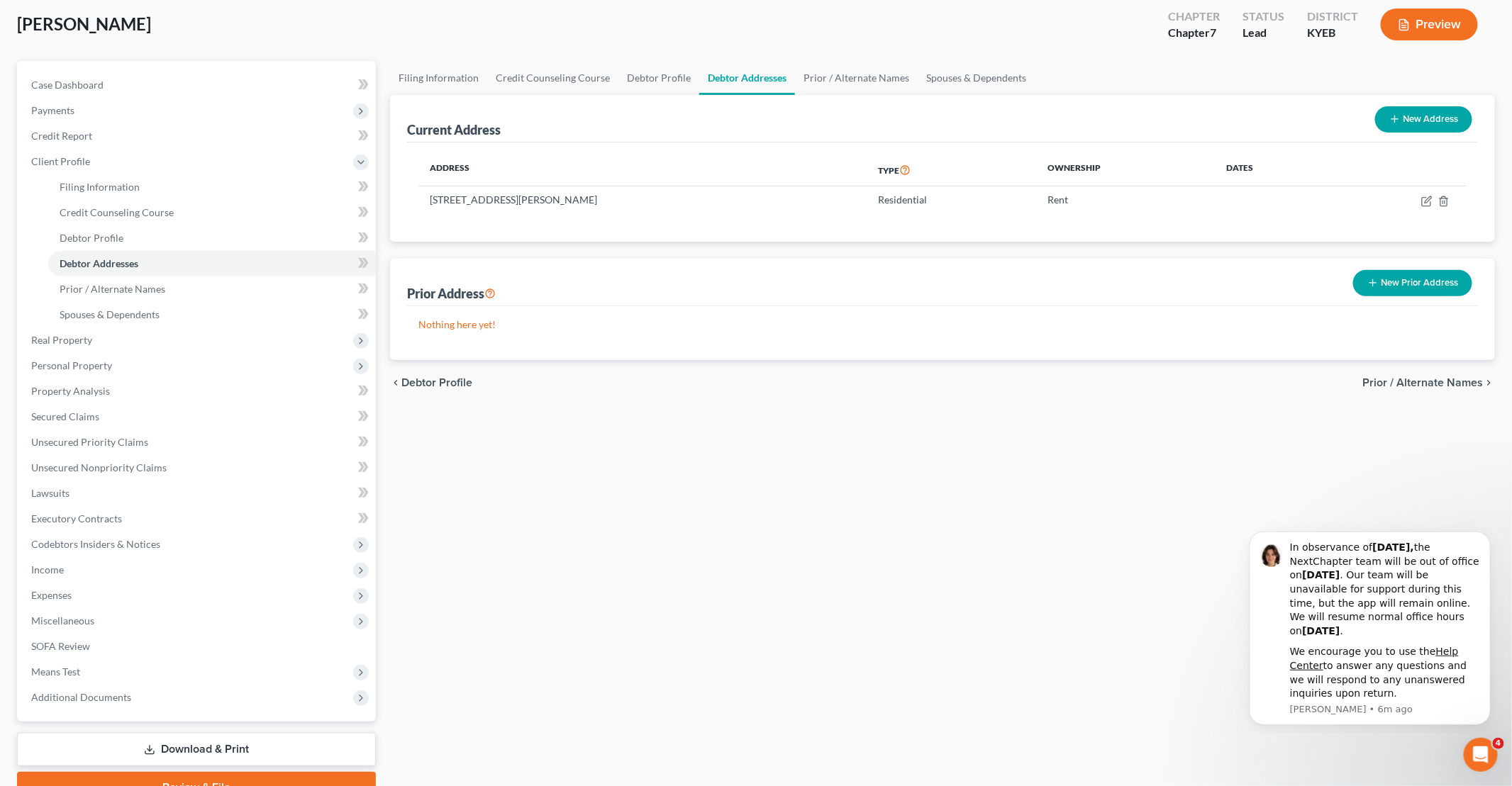
scroll to position [144, 0]
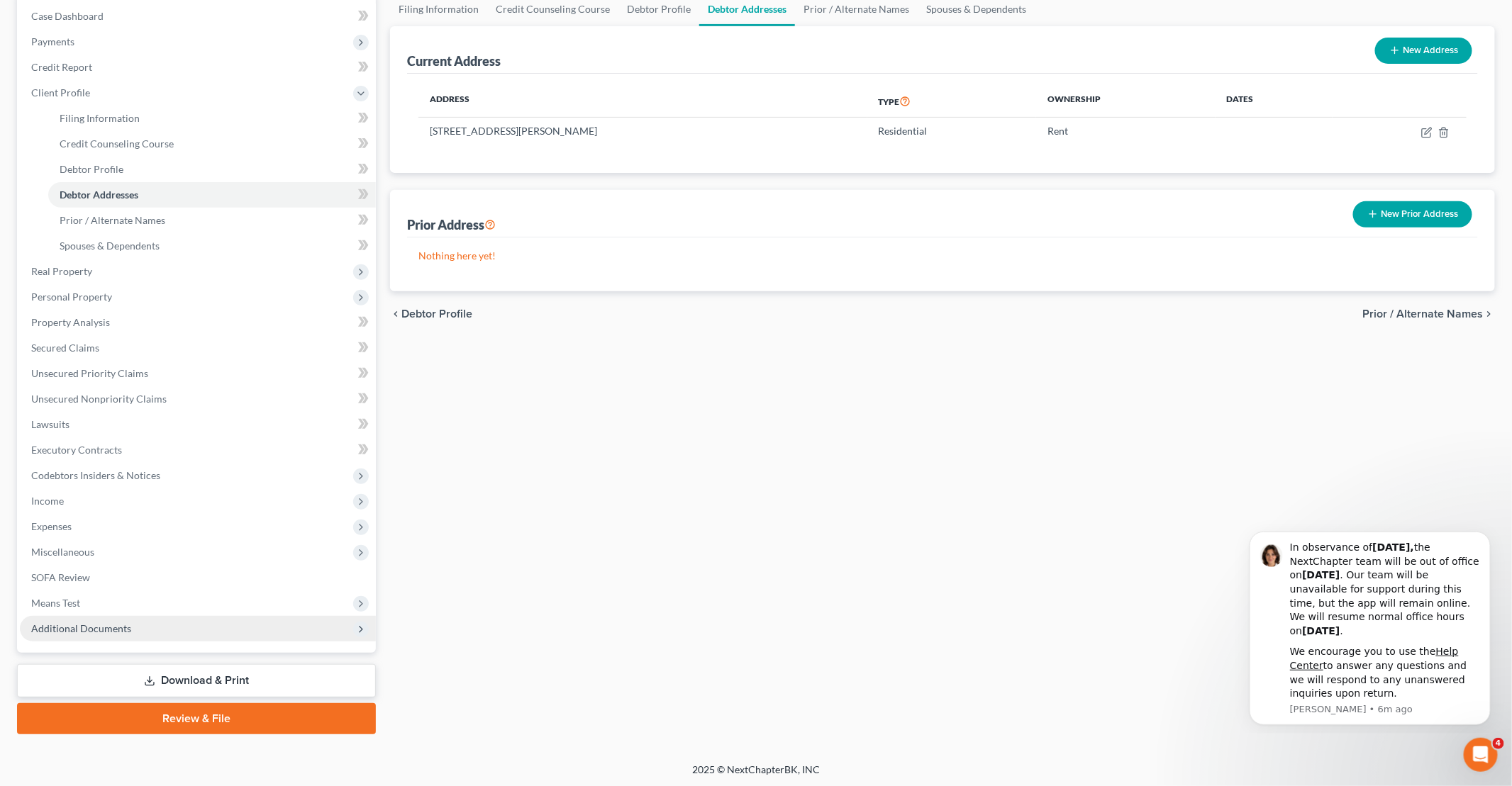
click at [114, 630] on span "Additional Documents" at bounding box center [81, 628] width 100 height 12
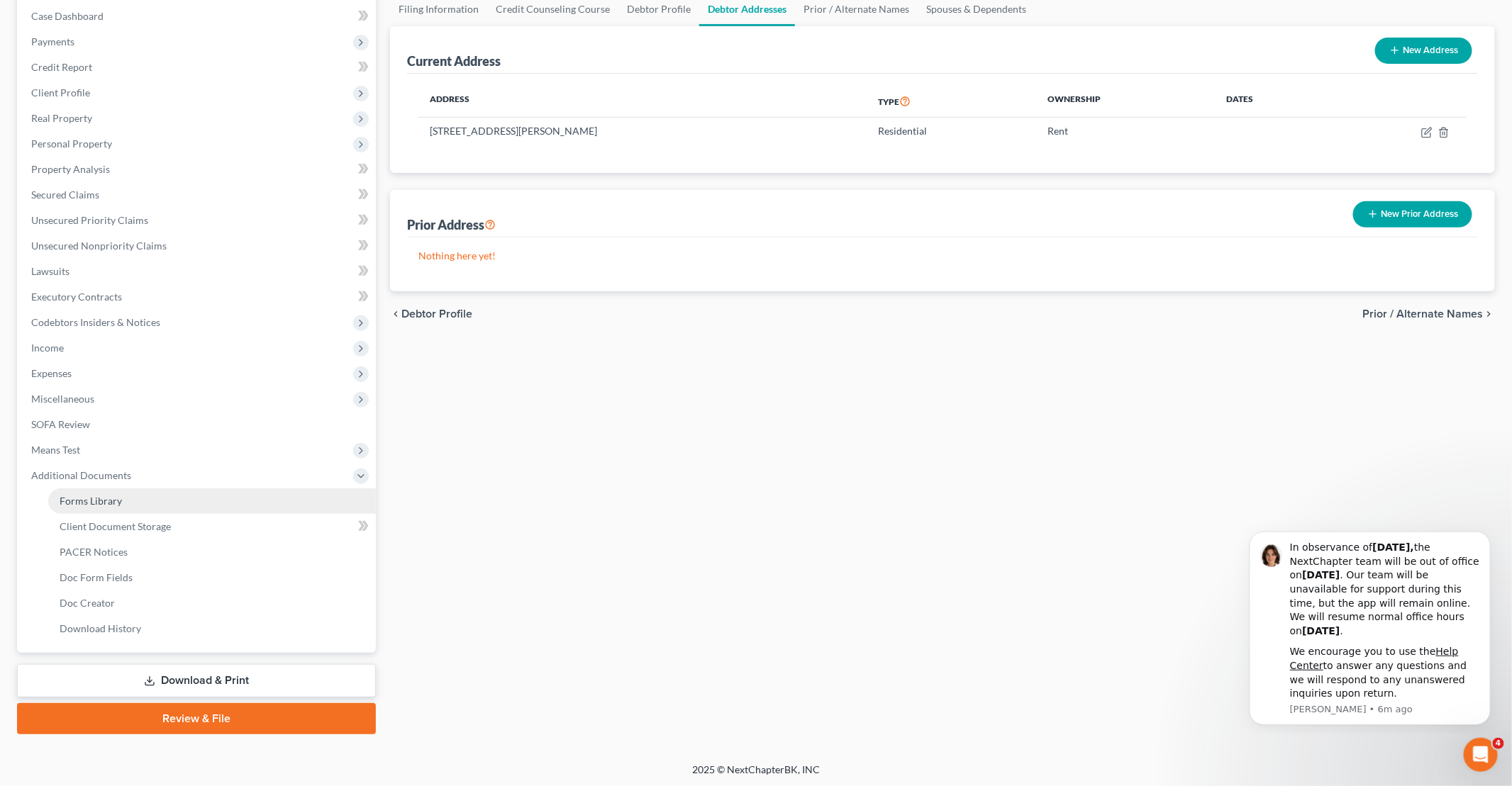
click at [103, 507] on link "Forms Library" at bounding box center [212, 500] width 327 height 26
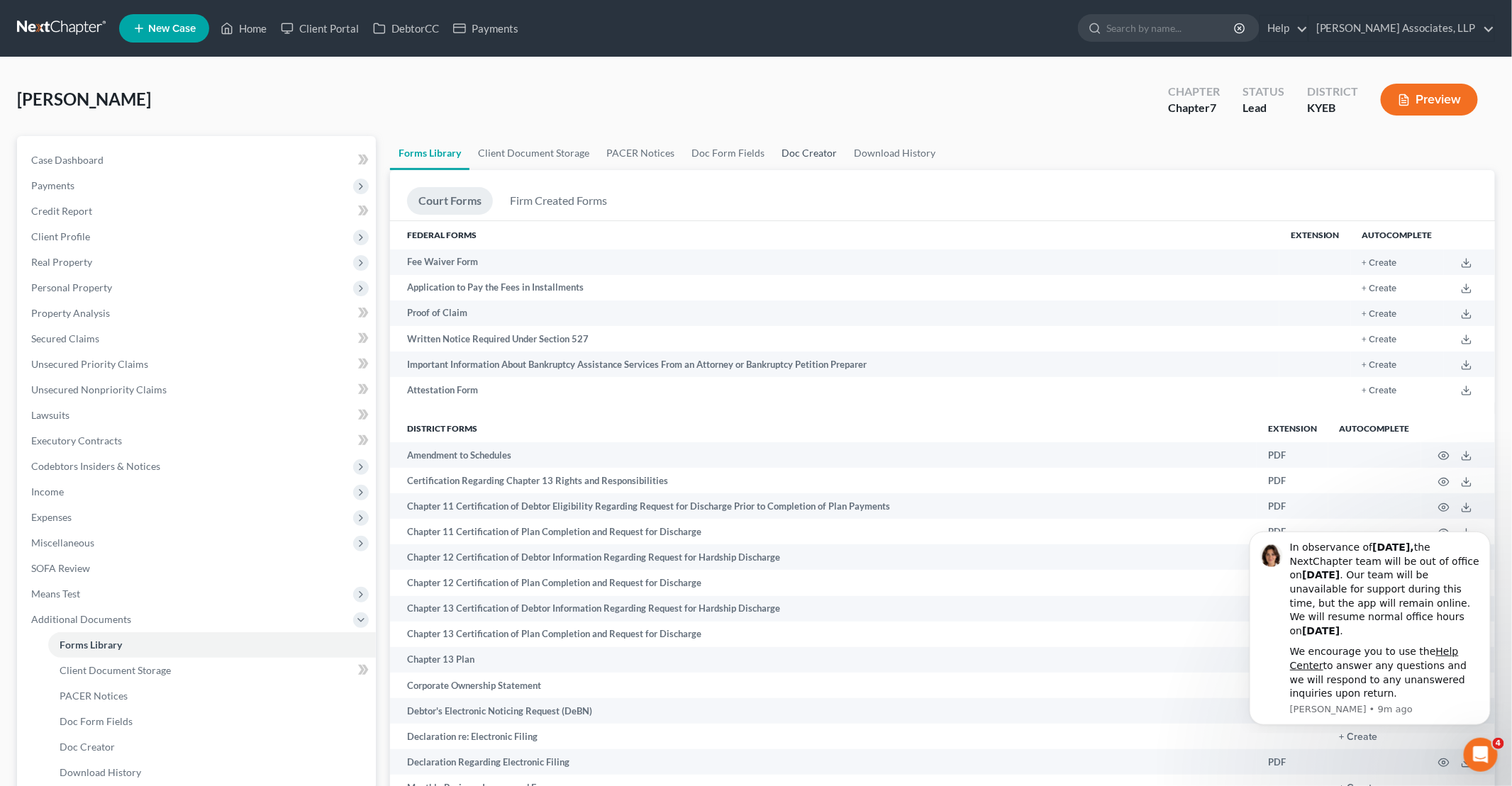
click at [816, 150] on link "Doc Creator" at bounding box center [809, 153] width 72 height 34
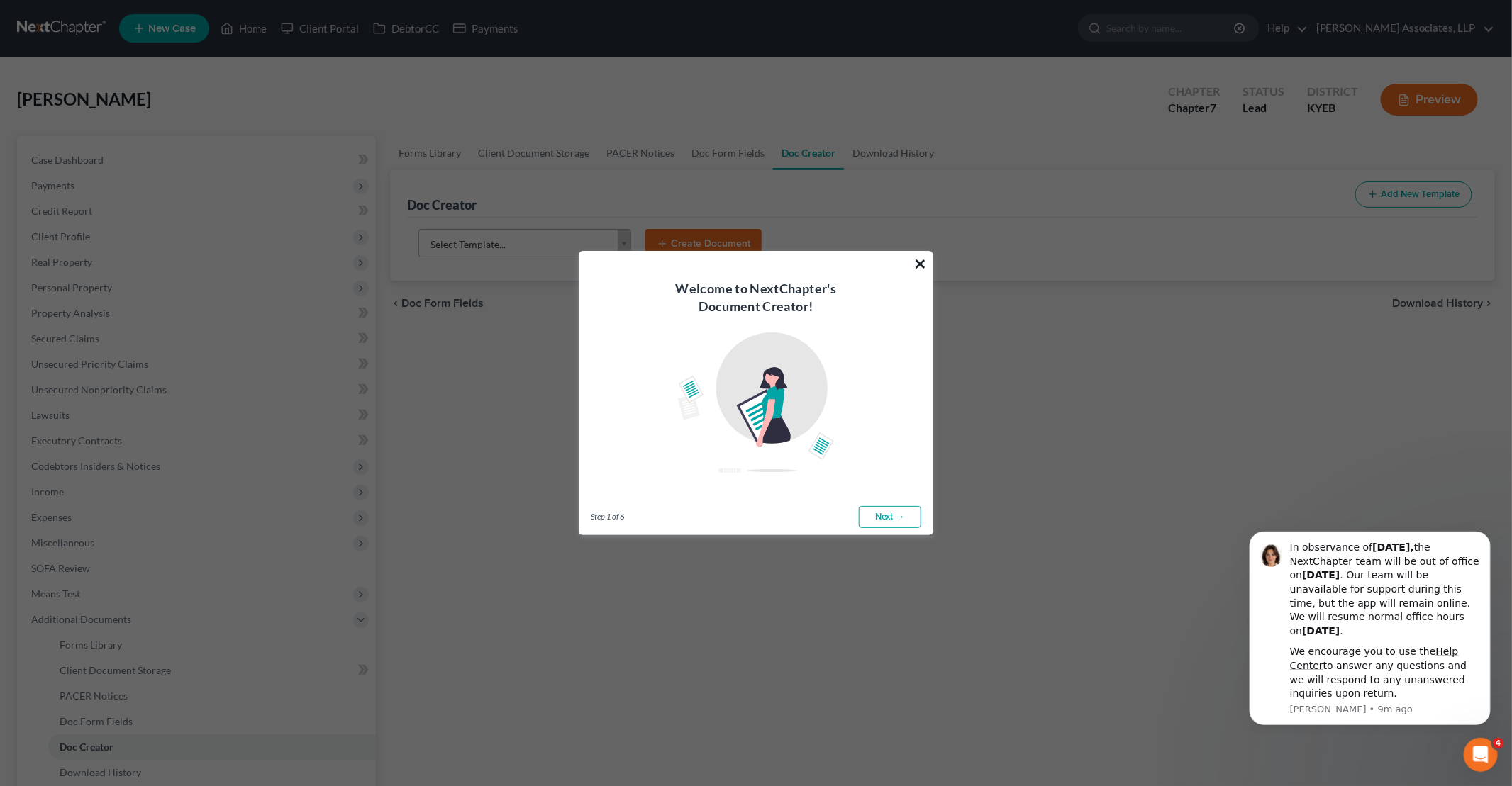
click at [919, 266] on button "×" at bounding box center [920, 263] width 13 height 23
